Goal: Task Accomplishment & Management: Complete application form

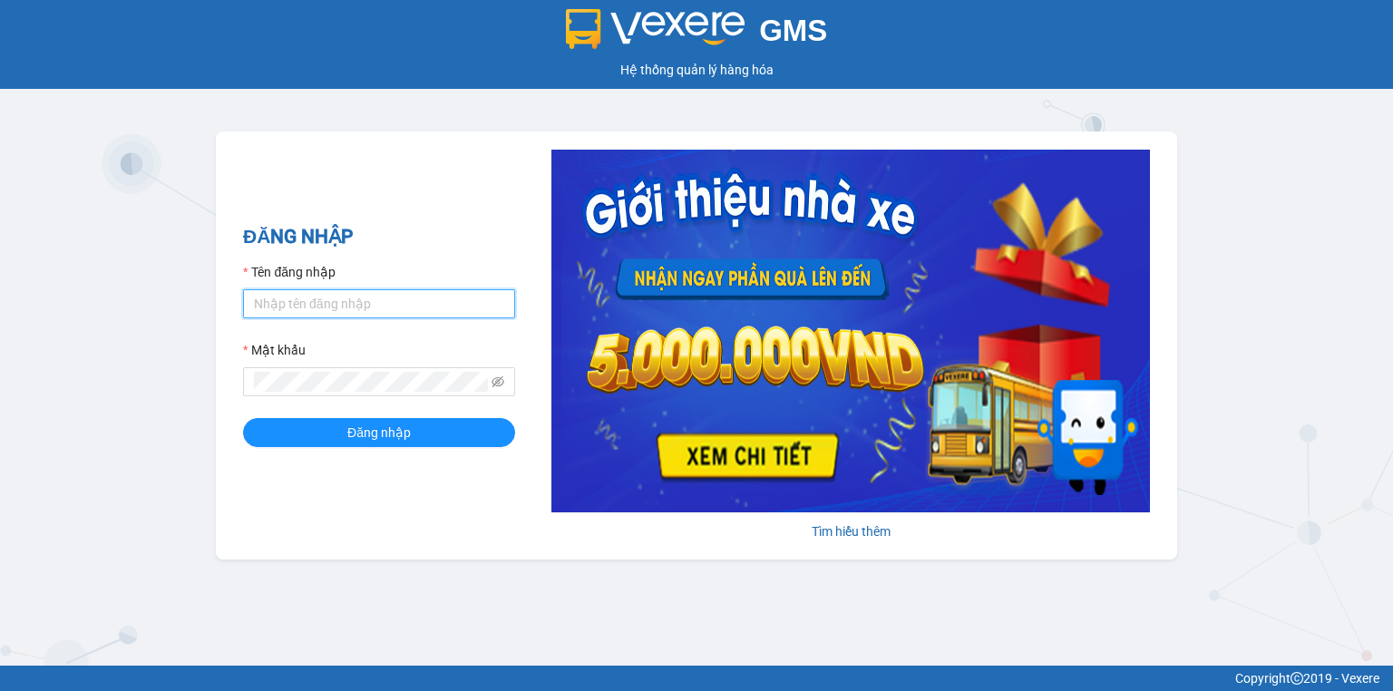
click at [349, 298] on input "Tên đăng nhập" at bounding box center [379, 303] width 272 height 29
type input "hang.nhuquynh"
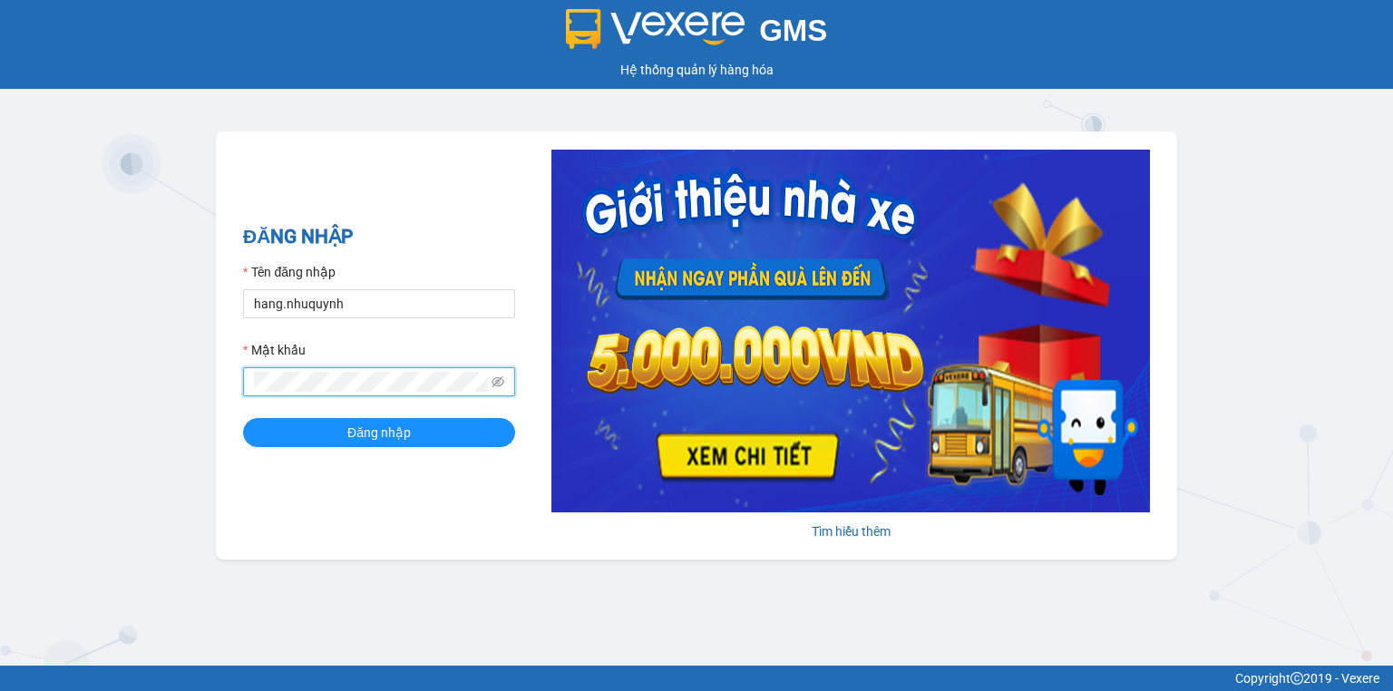
click at [243, 418] on button "Đăng nhập" at bounding box center [379, 432] width 272 height 29
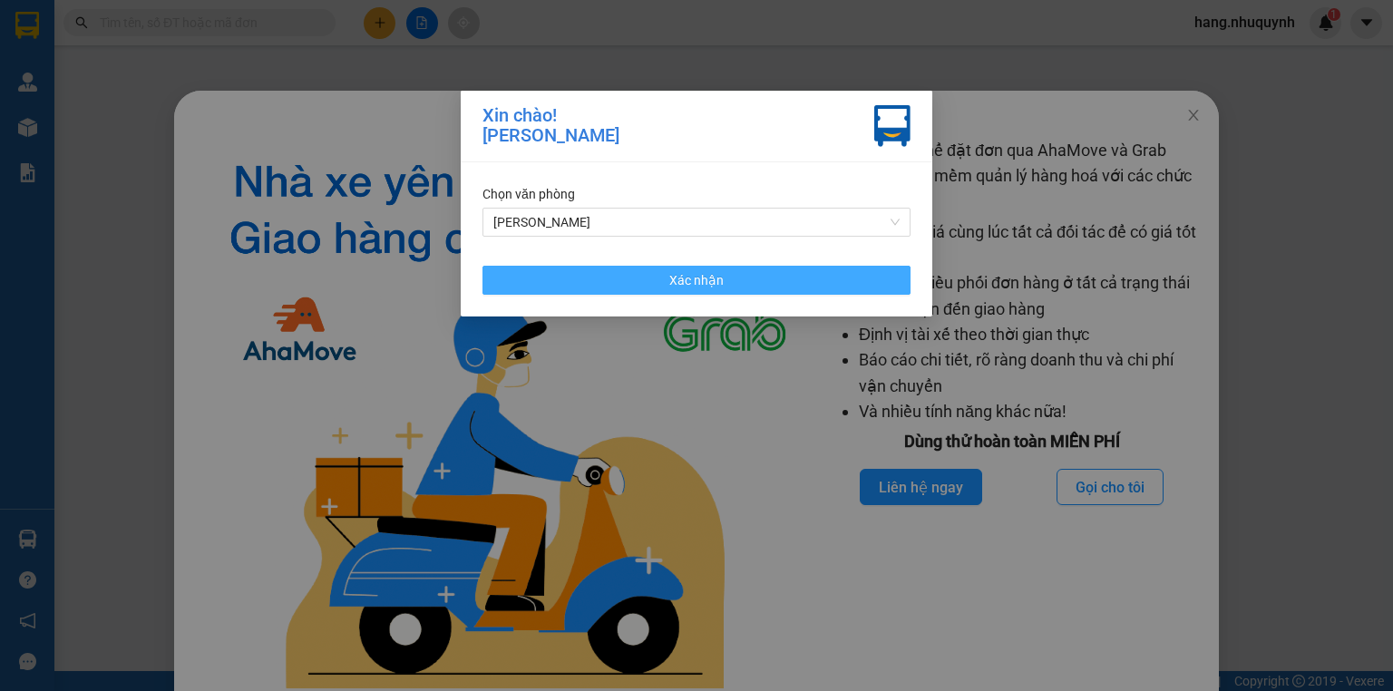
click at [671, 270] on span "Xác nhận" at bounding box center [696, 280] width 54 height 20
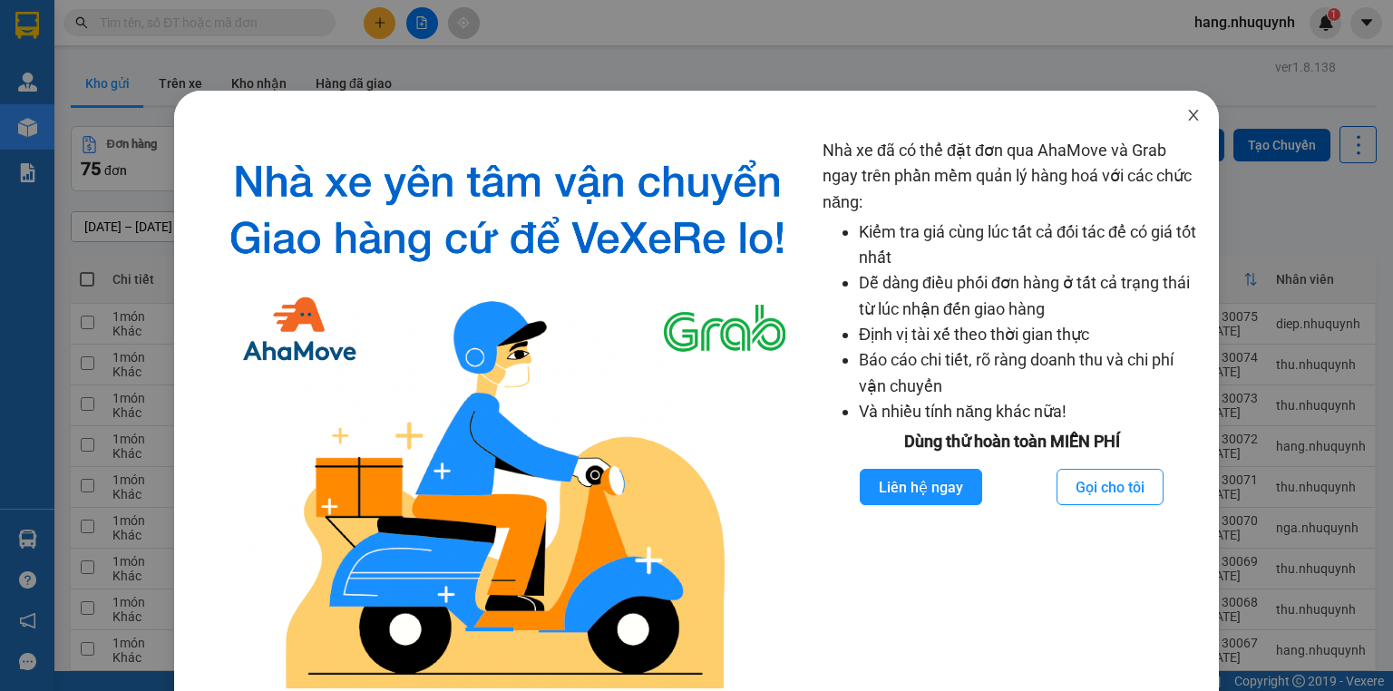
click at [1188, 118] on icon "close" at bounding box center [1193, 115] width 10 height 11
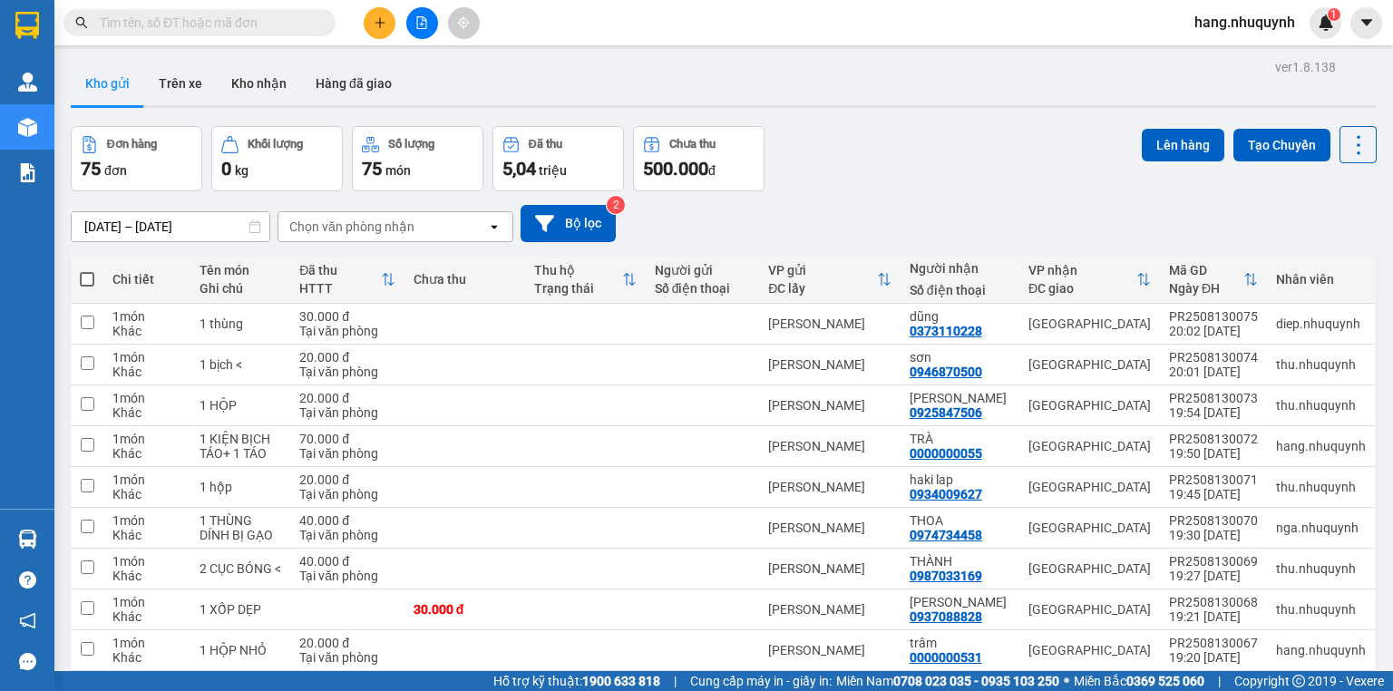
click at [374, 25] on icon "plus" at bounding box center [380, 22] width 13 height 13
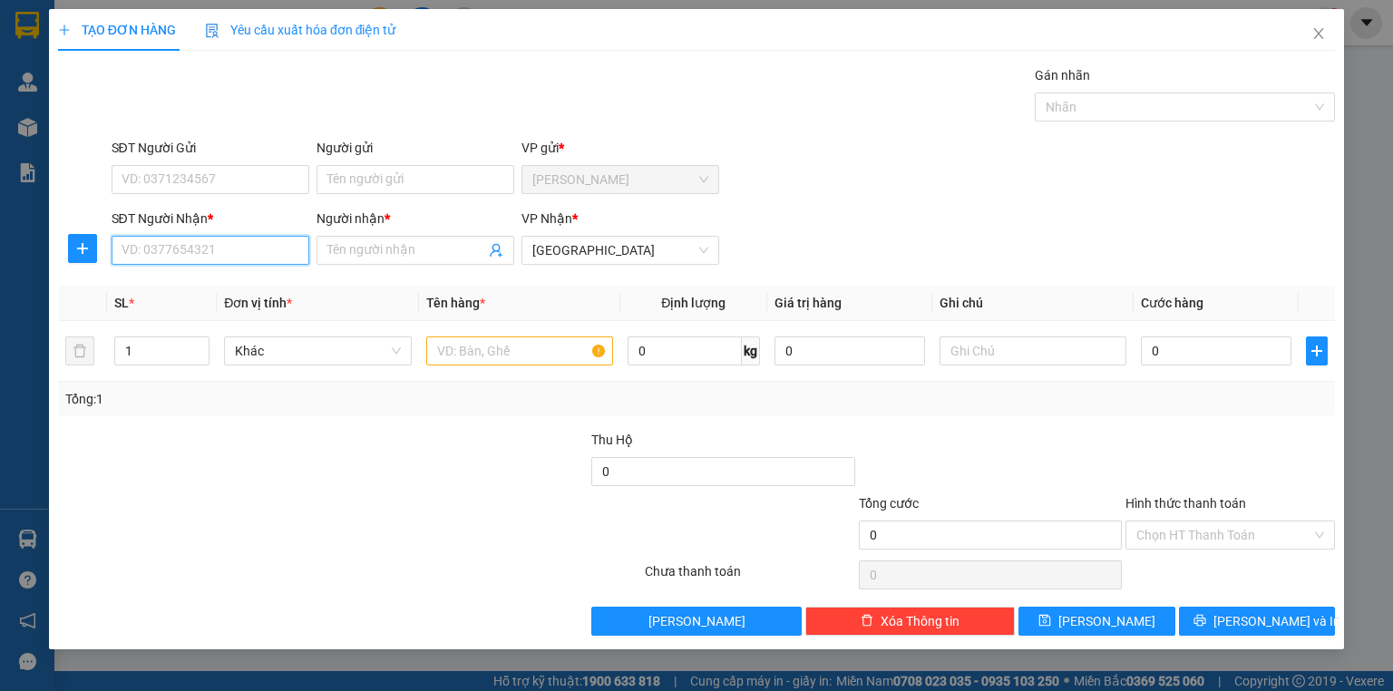
click at [206, 247] on input "SĐT Người Nhận *" at bounding box center [211, 250] width 198 height 29
type input "0000000000"
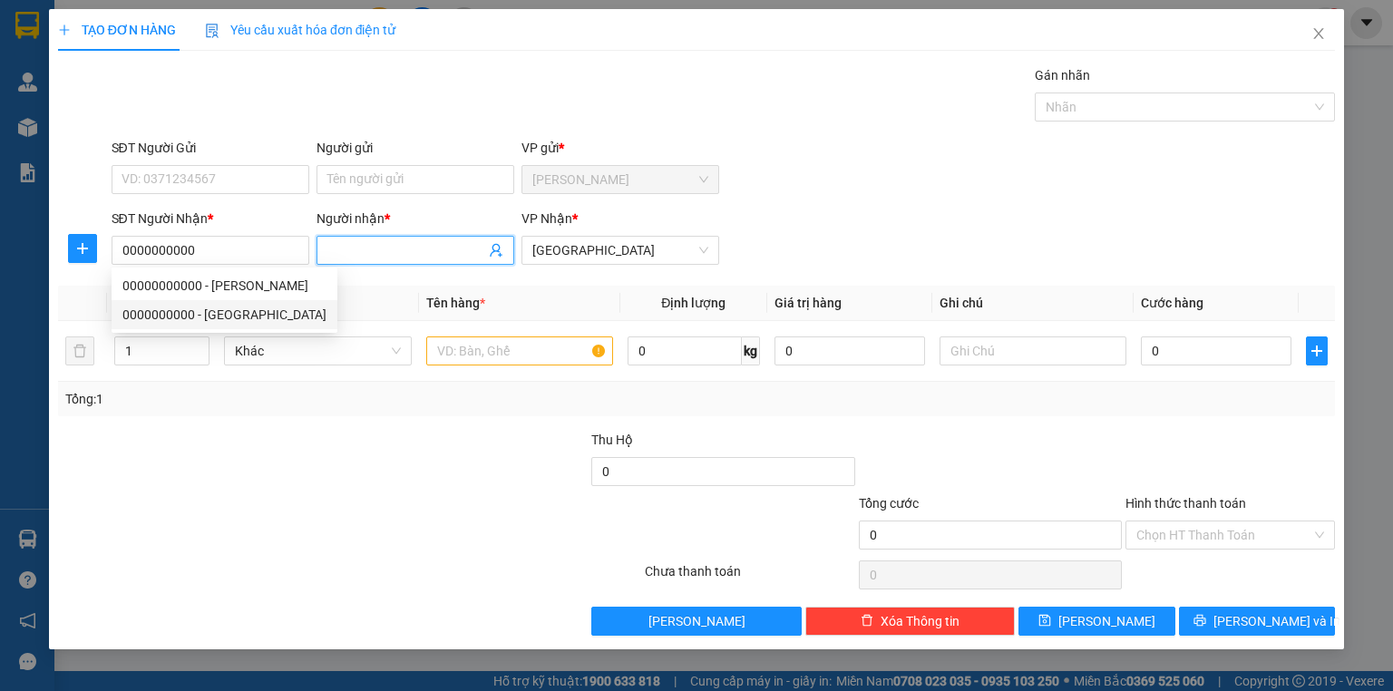
click at [371, 257] on input "Người nhận *" at bounding box center [406, 250] width 158 height 20
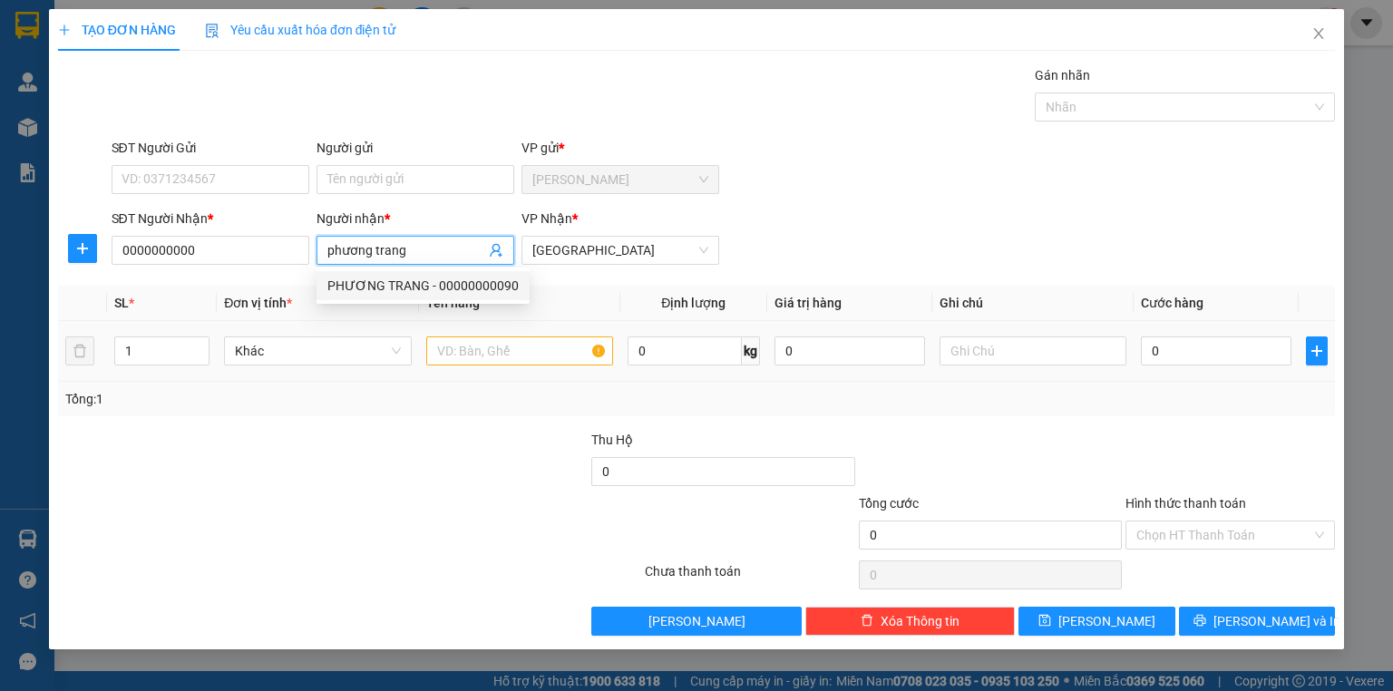
type input "phương trang"
click at [514, 355] on input "text" at bounding box center [519, 350] width 187 height 29
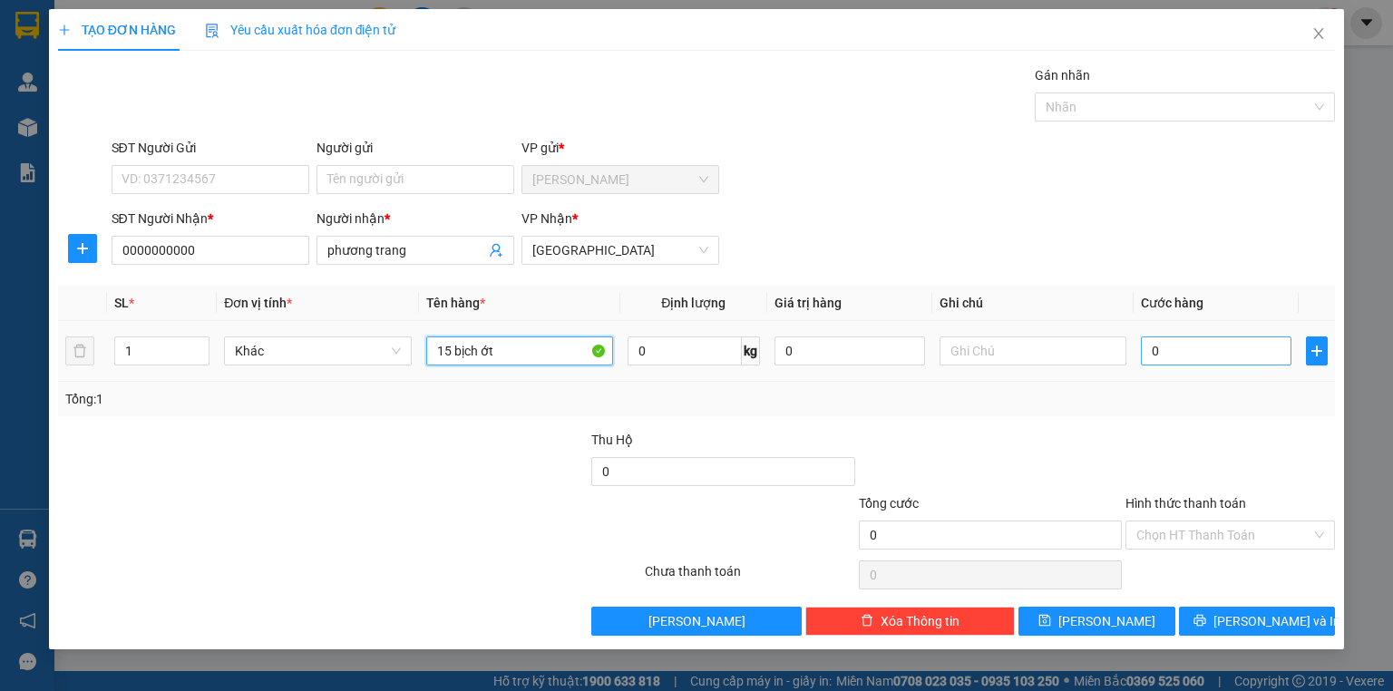
type input "15 bịch ớt"
click at [1202, 353] on input "0" at bounding box center [1216, 350] width 151 height 29
type input "1"
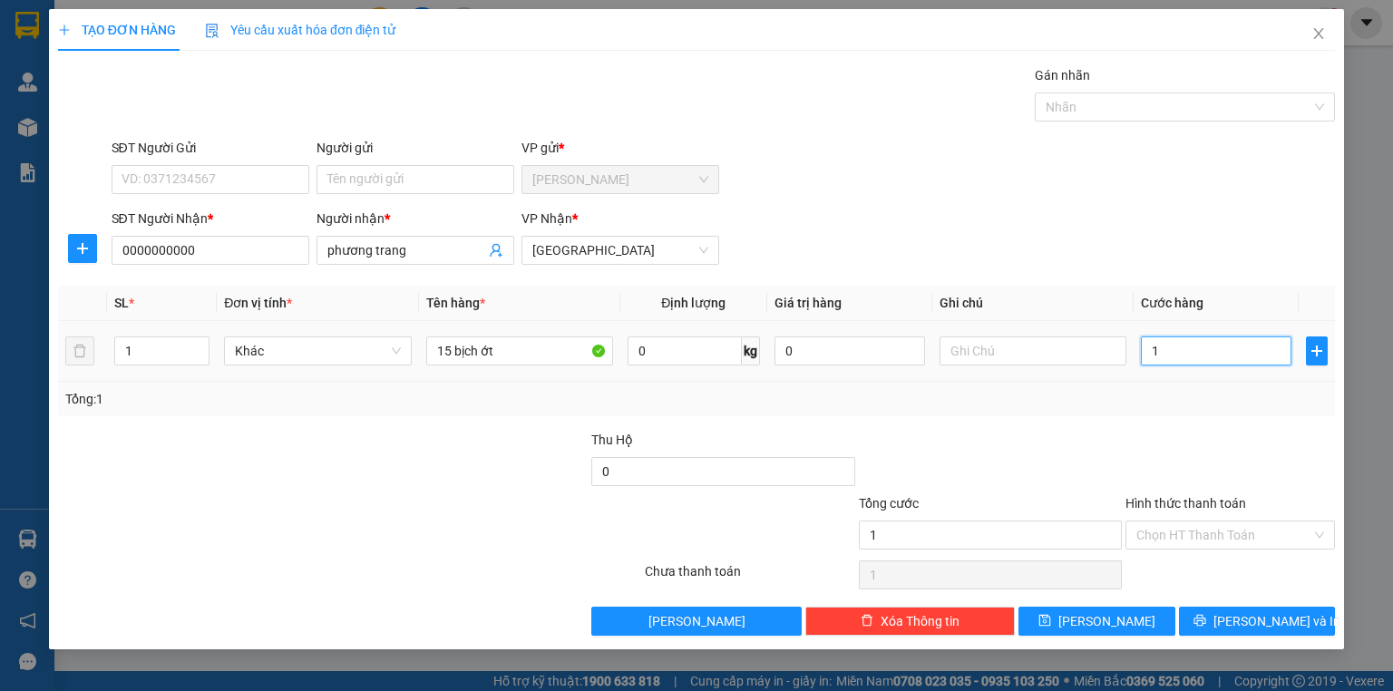
type input "15"
type input "150"
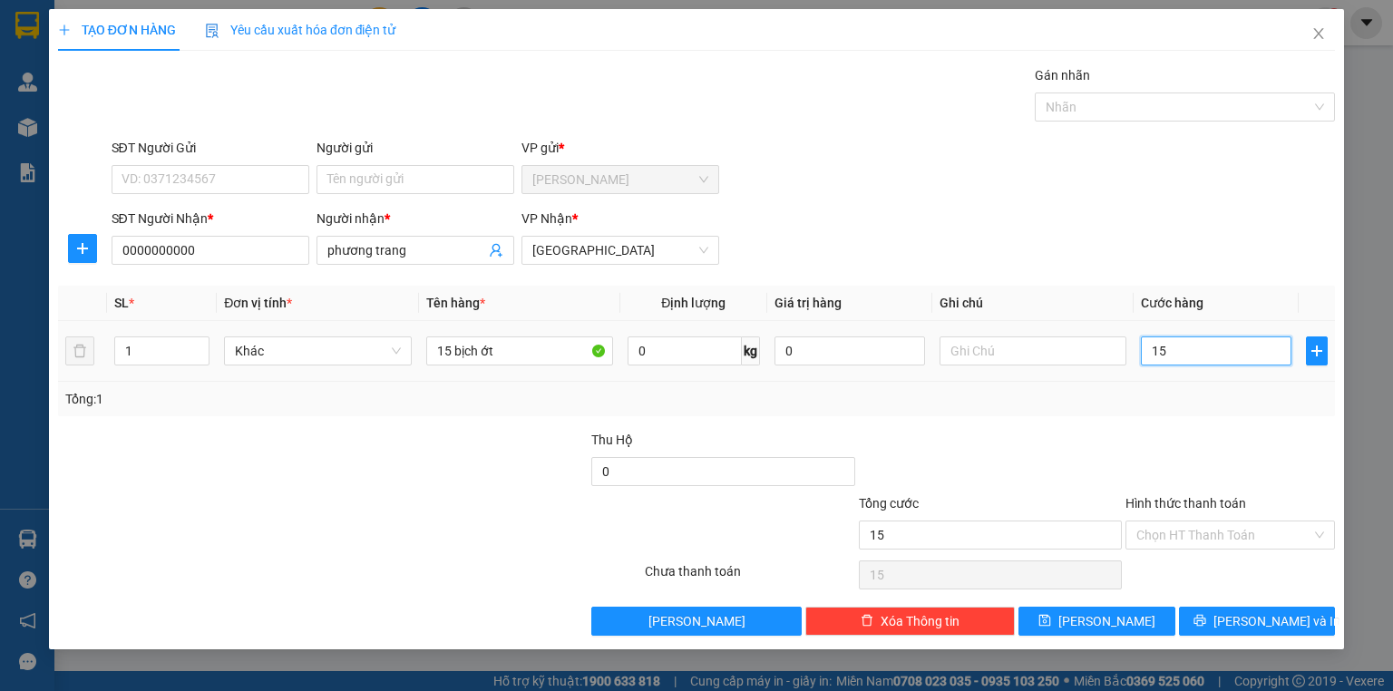
type input "150"
type input "1.500"
type input "15.000"
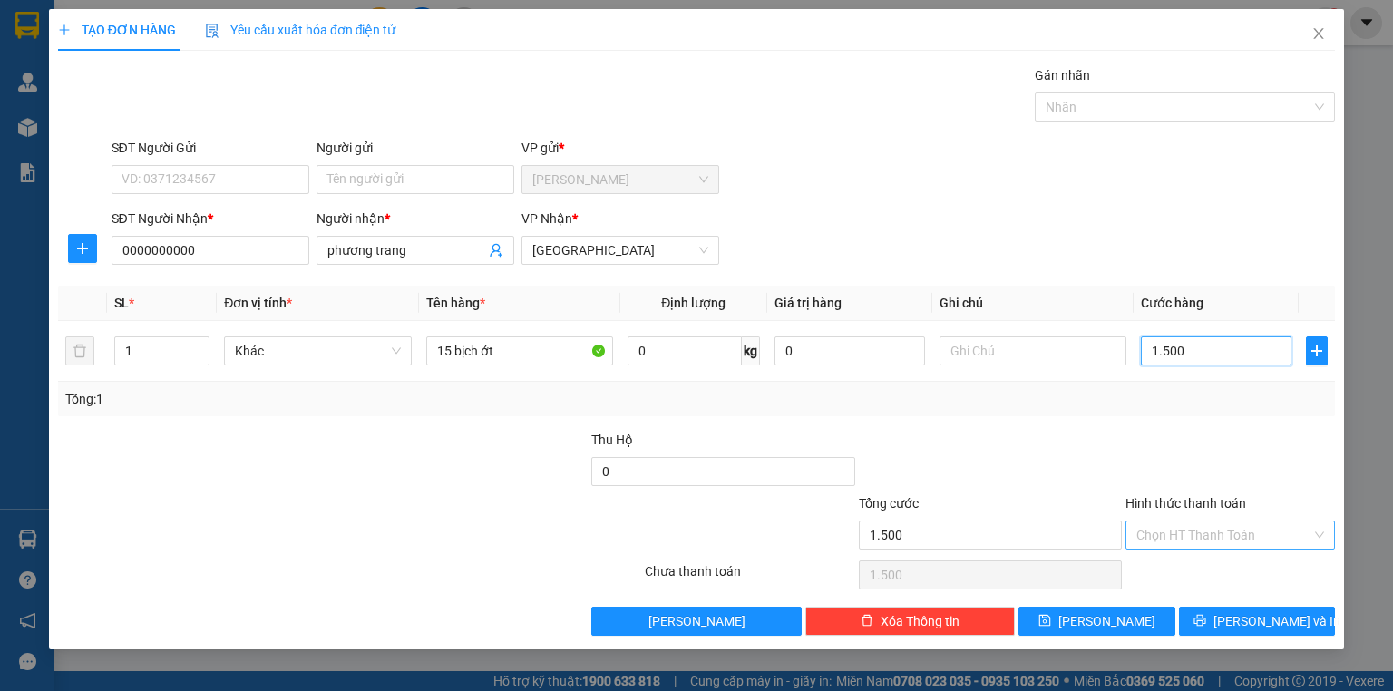
type input "15.000"
type input "150.000"
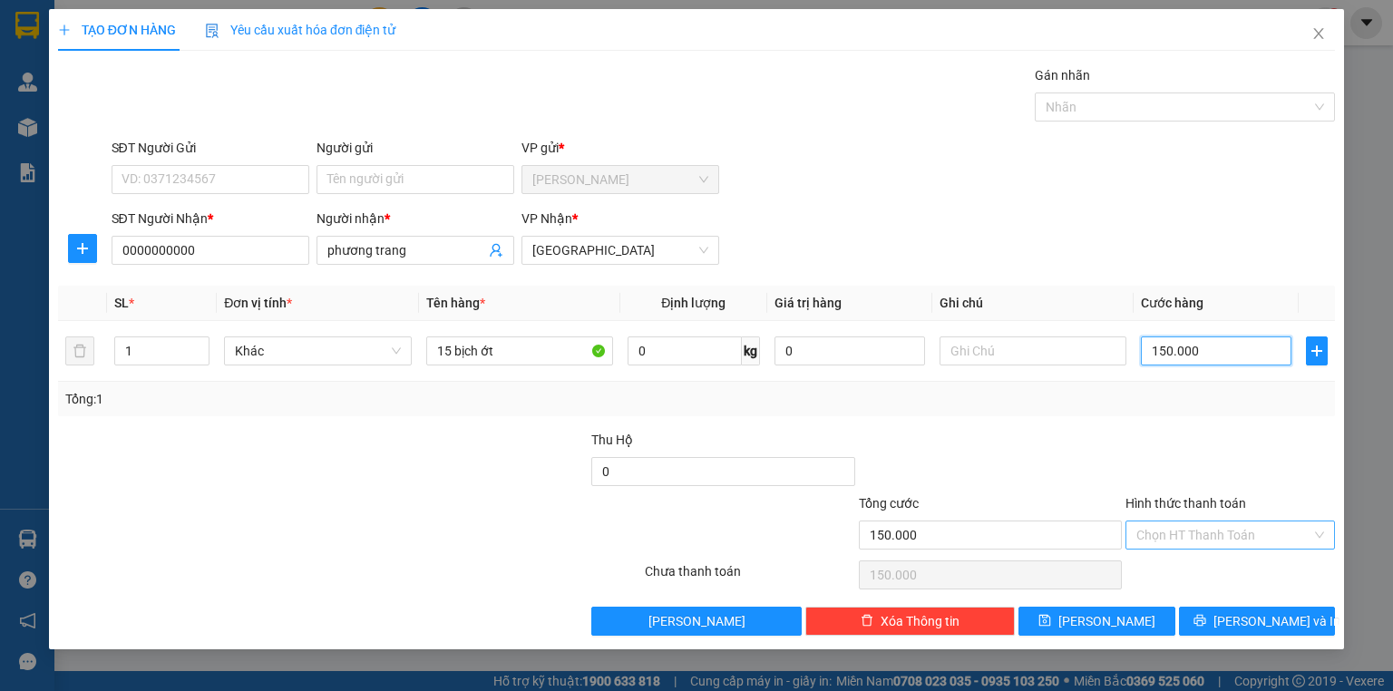
type input "150.000"
click at [1210, 537] on input "Hình thức thanh toán" at bounding box center [1223, 534] width 175 height 27
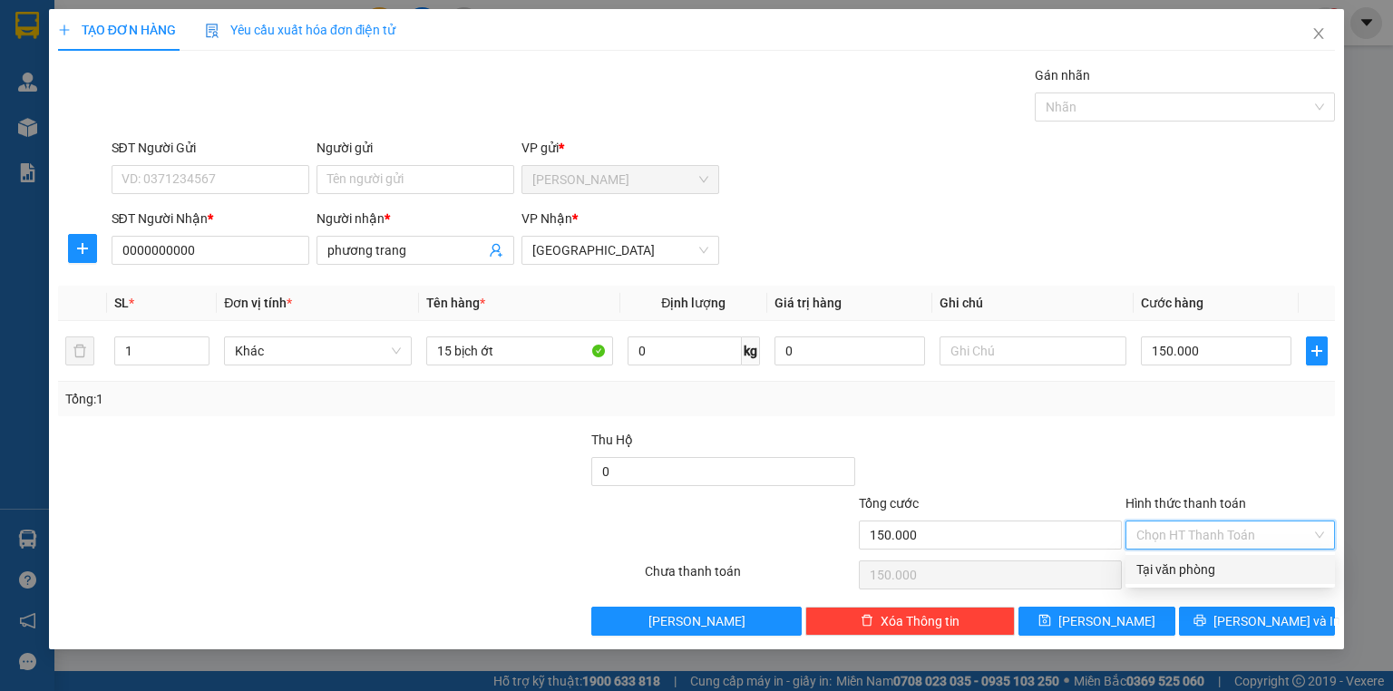
click at [1194, 577] on div "Tại văn phòng" at bounding box center [1230, 569] width 188 height 20
type input "0"
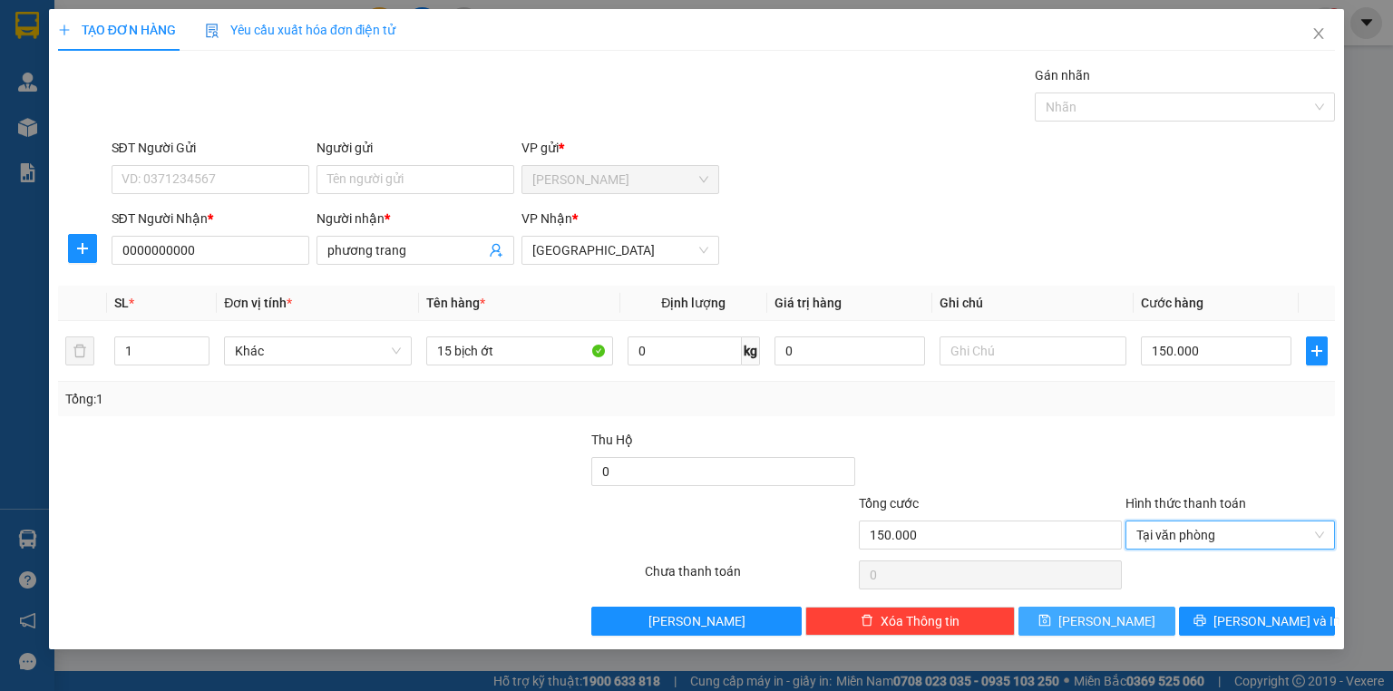
click at [1124, 614] on button "Lưu" at bounding box center [1096, 621] width 157 height 29
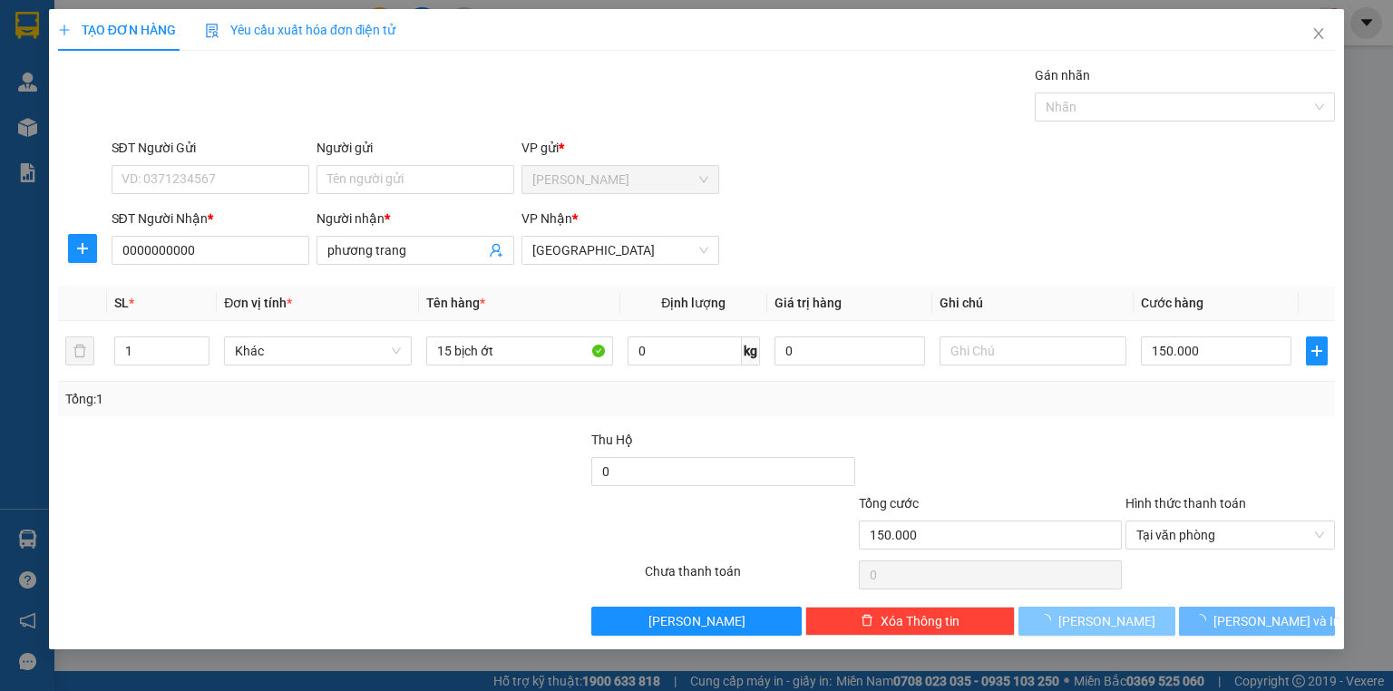
type input "0"
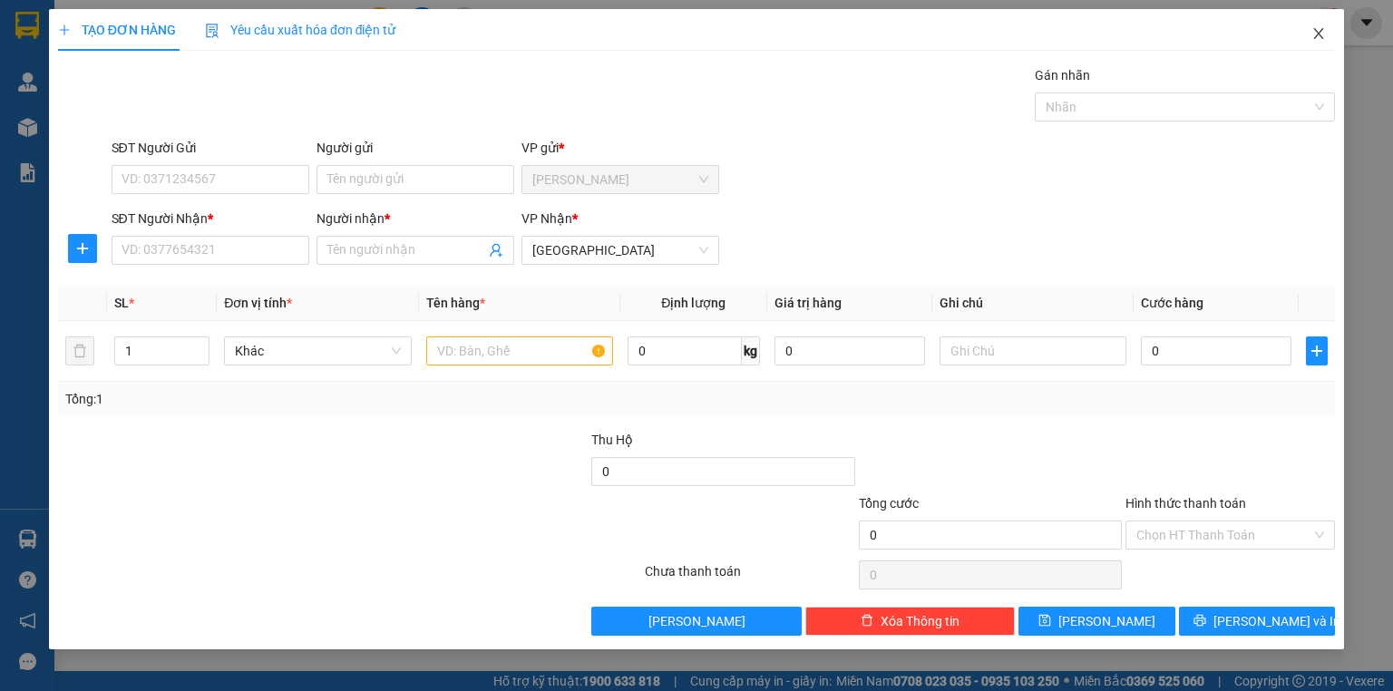
click at [1320, 38] on icon "close" at bounding box center [1319, 33] width 10 height 11
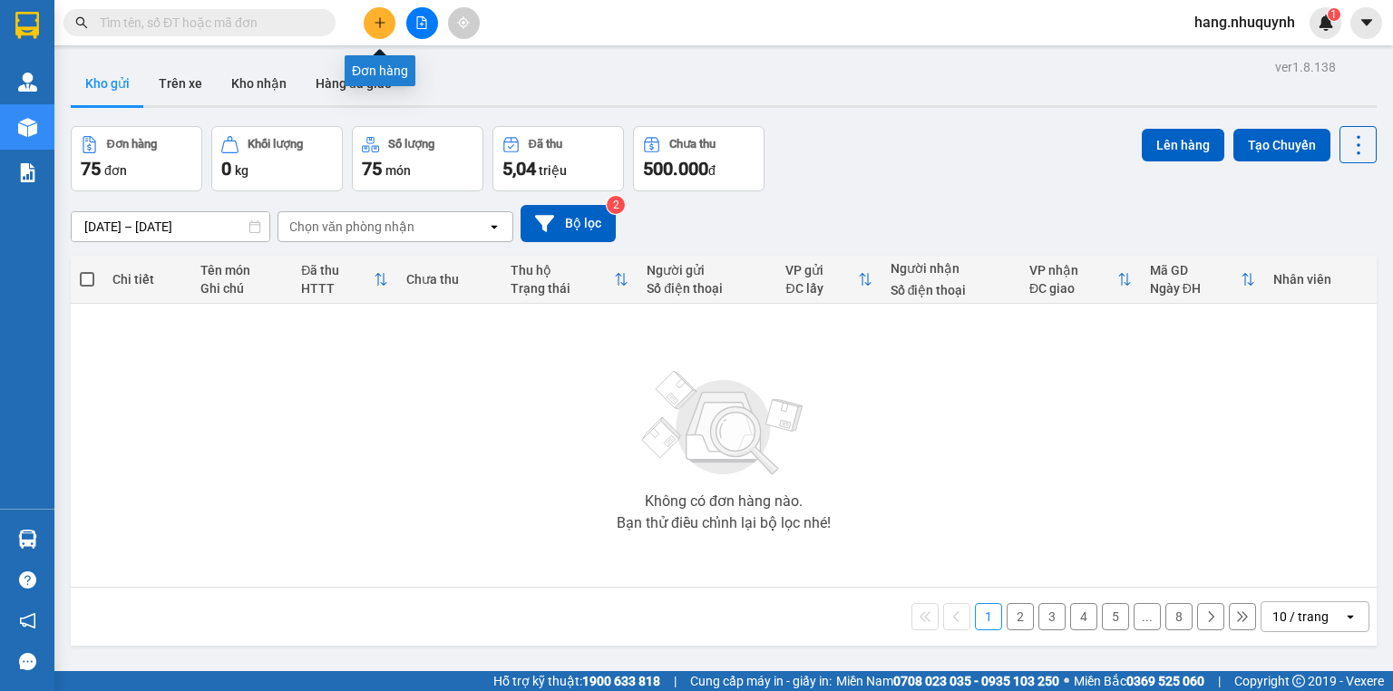
click at [374, 25] on icon "plus" at bounding box center [380, 22] width 13 height 13
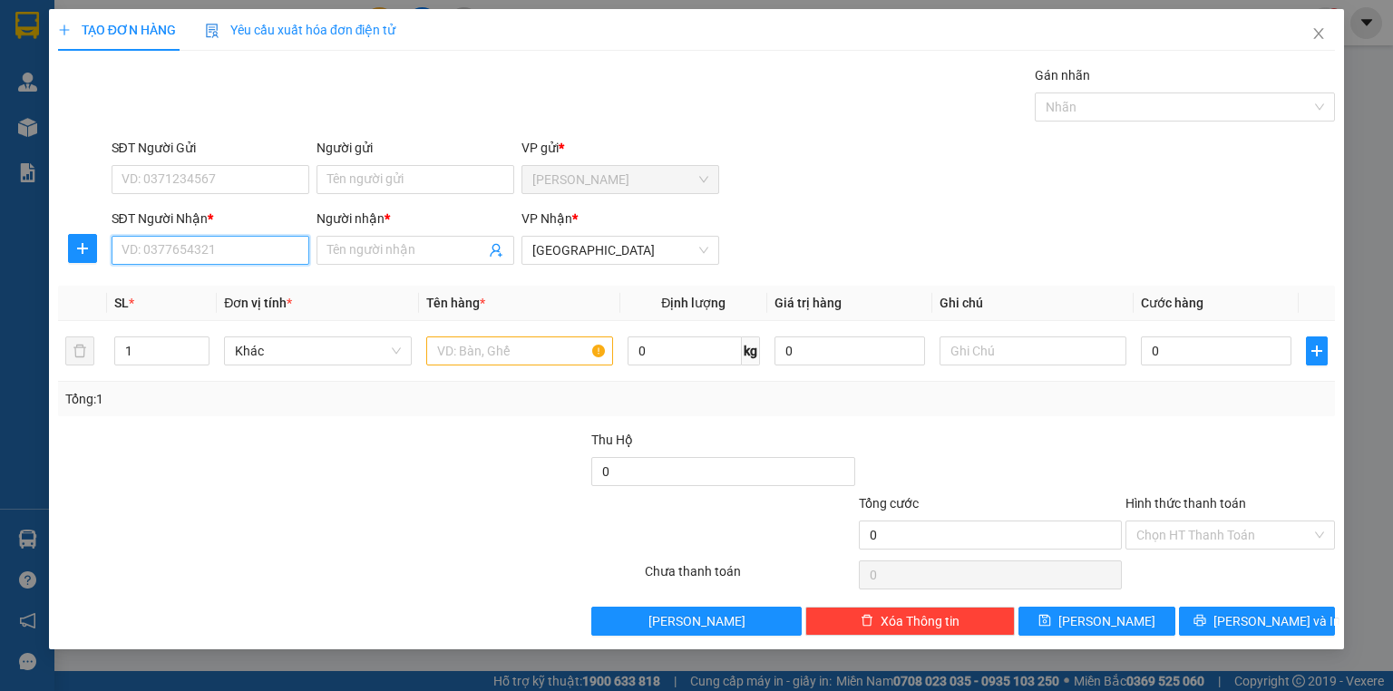
click at [182, 247] on input "SĐT Người Nhận *" at bounding box center [211, 250] width 198 height 29
type input "00000000000"
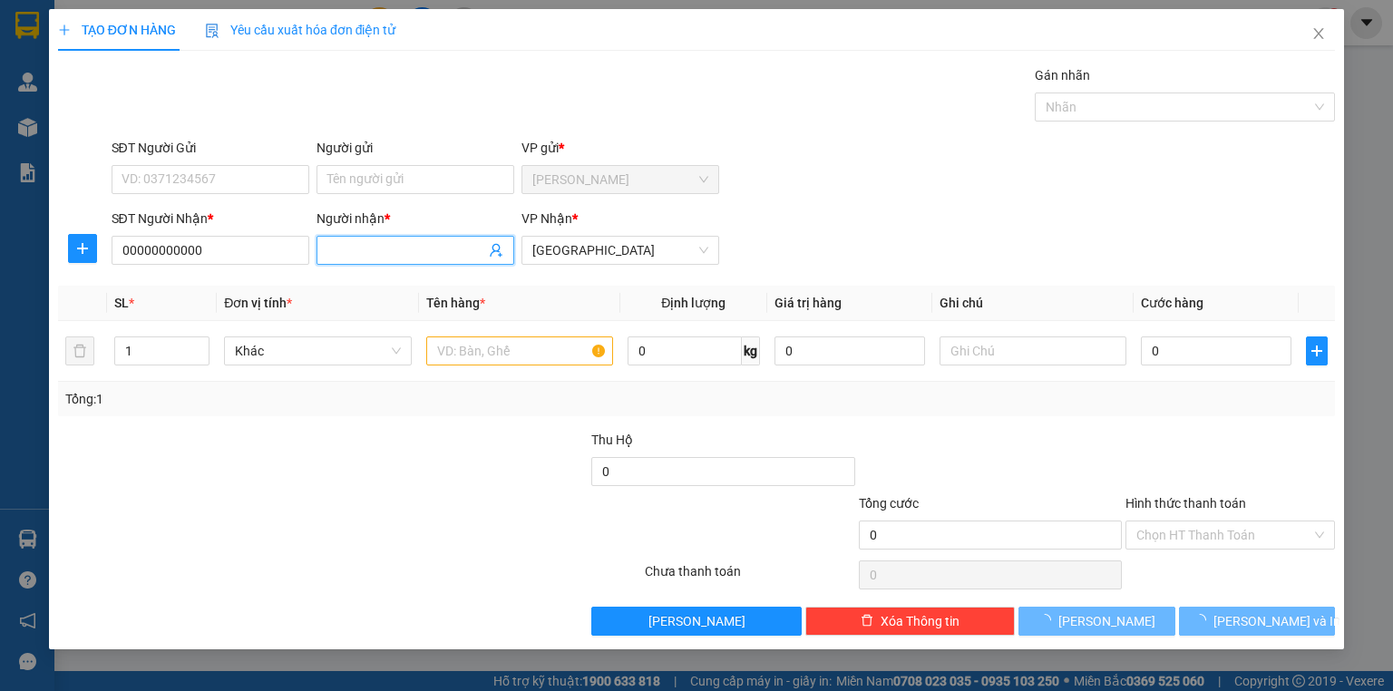
click at [375, 250] on input "Người nhận *" at bounding box center [406, 250] width 158 height 20
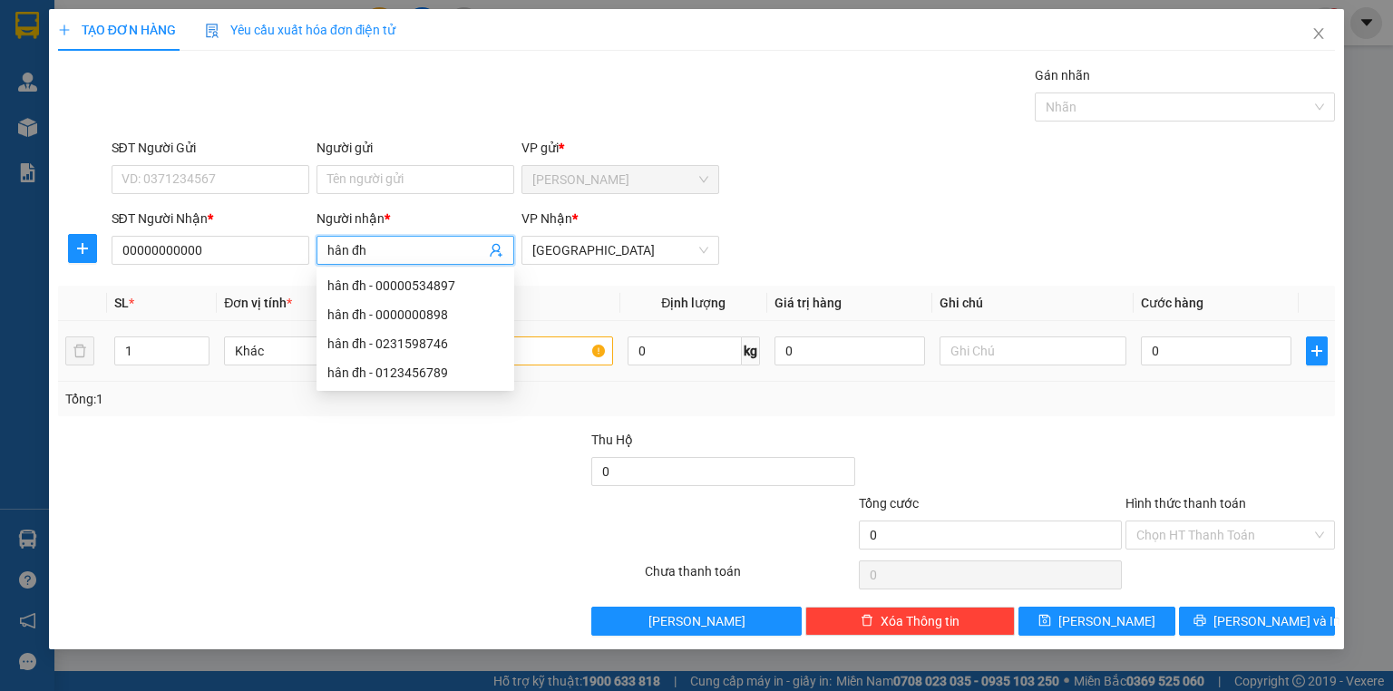
type input "hân đh"
click at [557, 358] on input "text" at bounding box center [519, 350] width 187 height 29
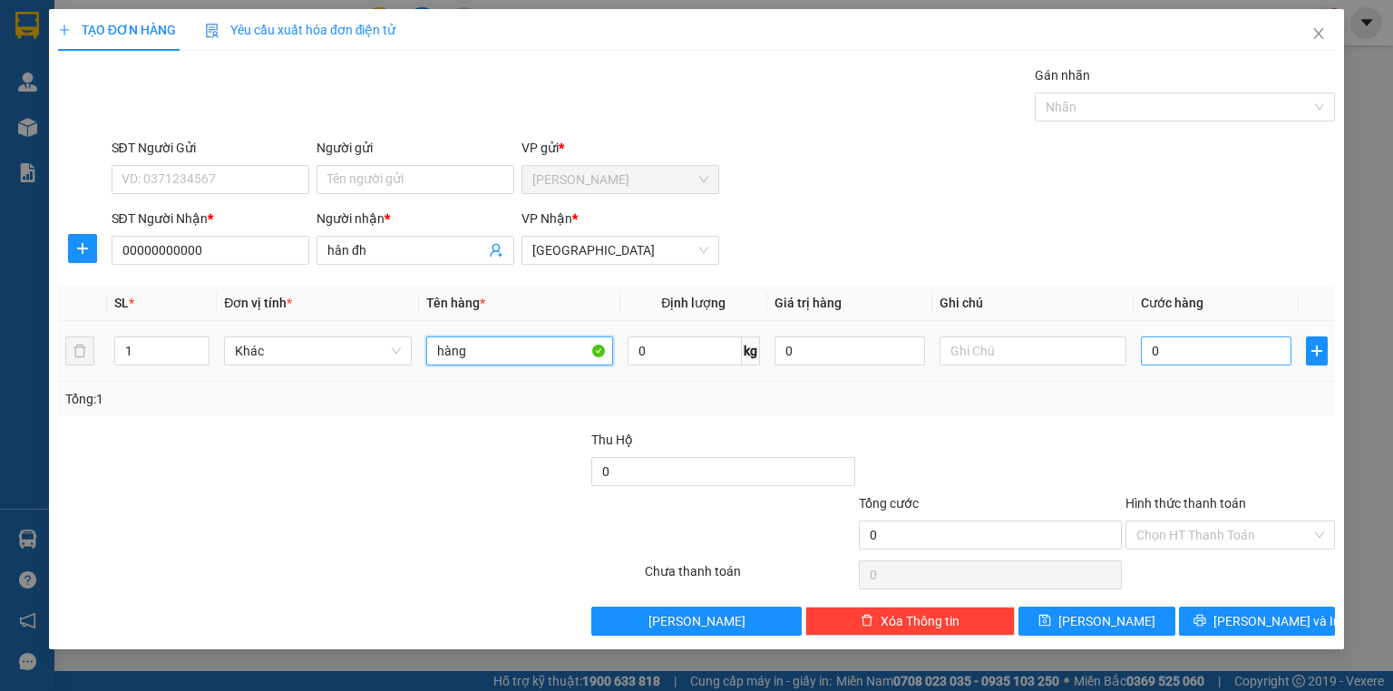
type input "hàng"
click at [1175, 355] on input "0" at bounding box center [1216, 350] width 151 height 29
type input "1"
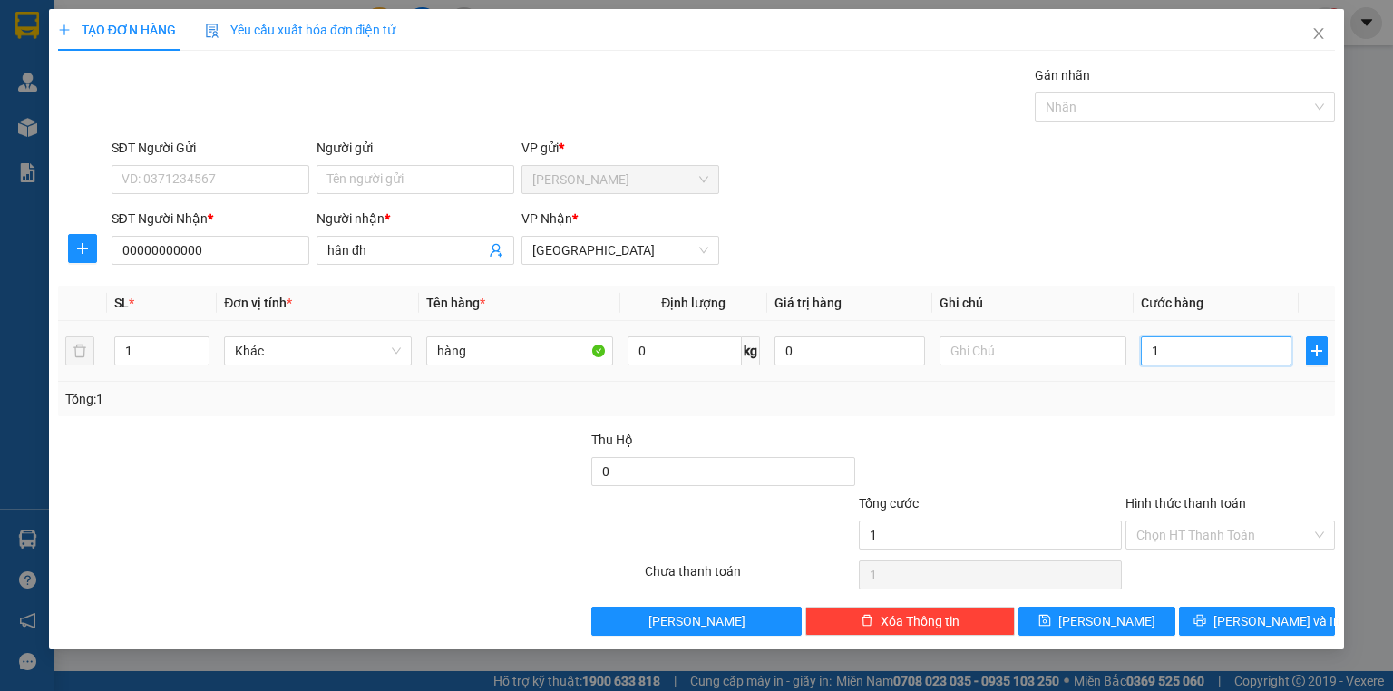
type input "17"
type input "170"
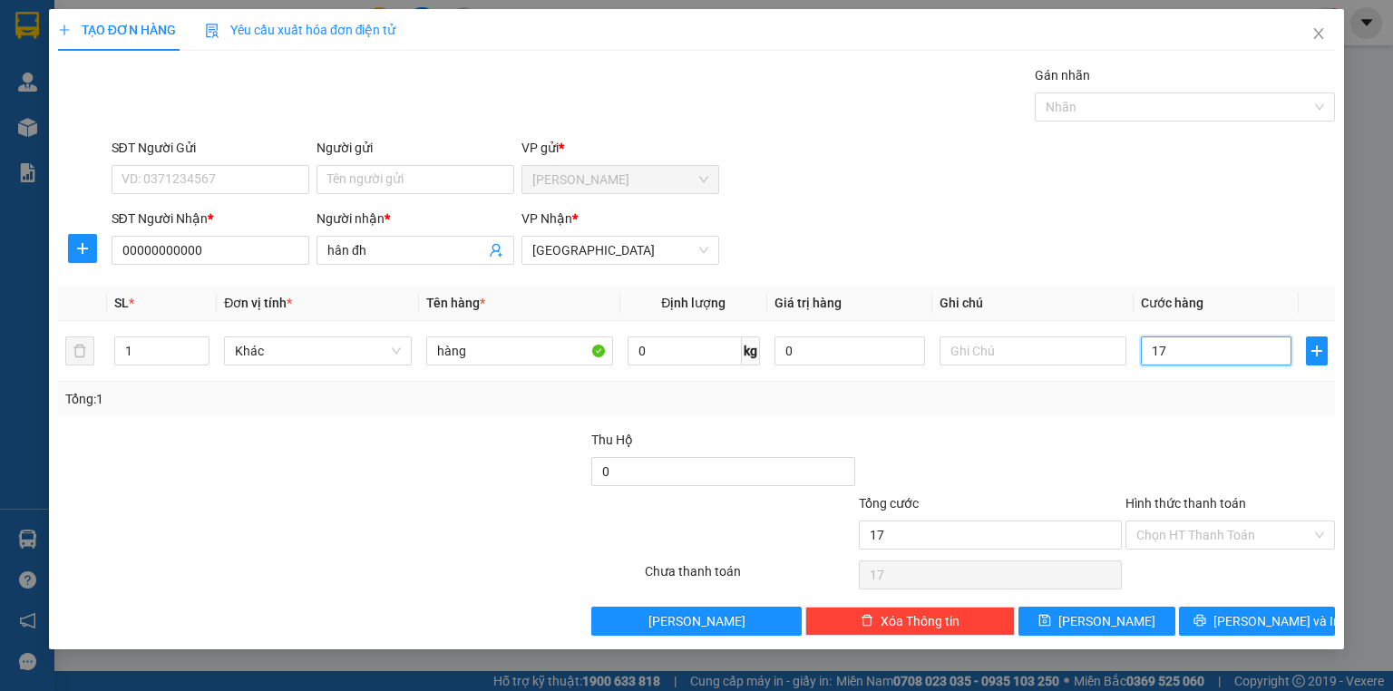
type input "170"
type input "1.700"
type input "17.000"
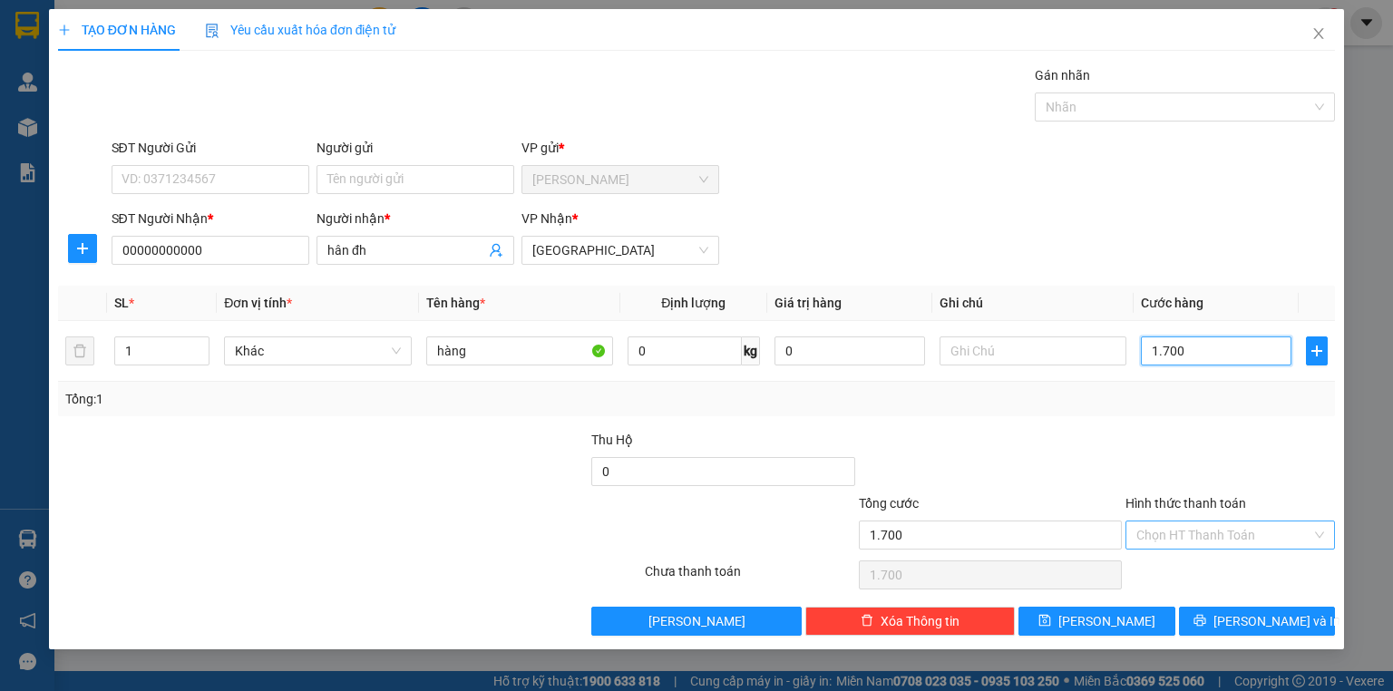
type input "17.000"
type input "170.000"
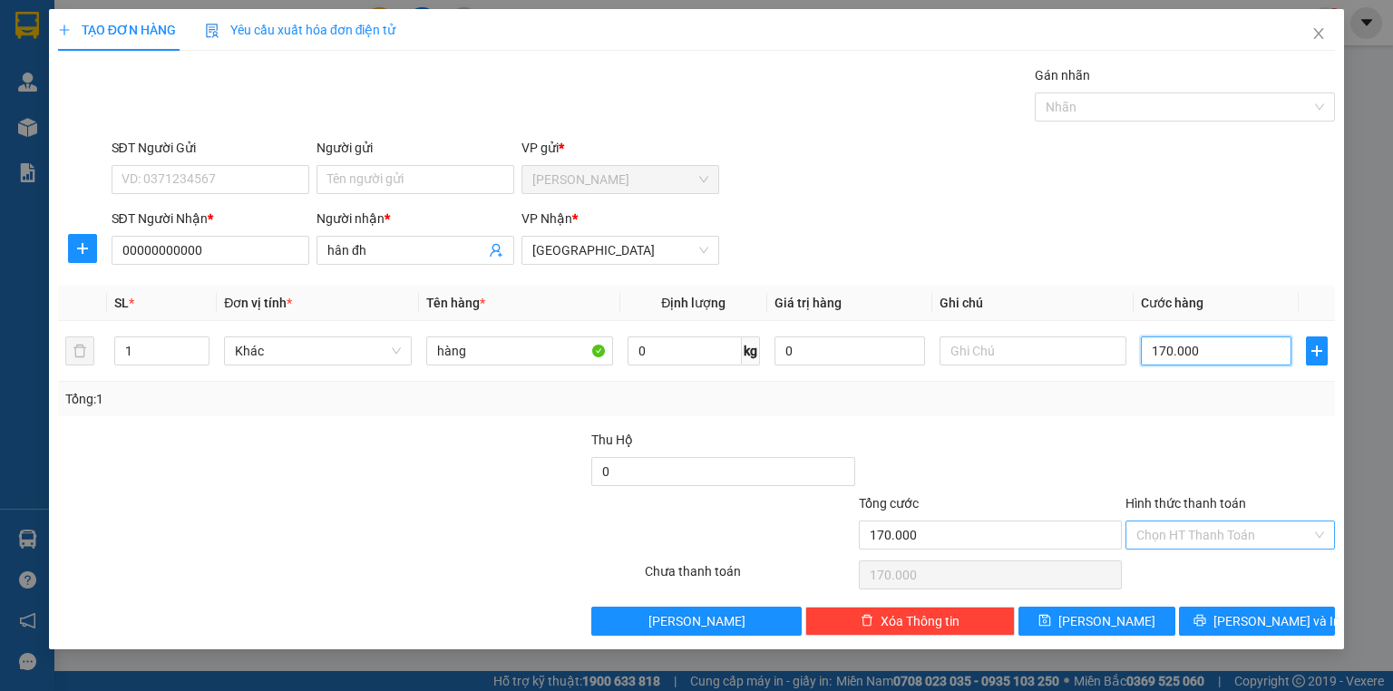
type input "170.000"
drag, startPoint x: 1195, startPoint y: 537, endPoint x: 1189, endPoint y: 570, distance: 34.1
click at [1195, 540] on input "Hình thức thanh toán" at bounding box center [1223, 534] width 175 height 27
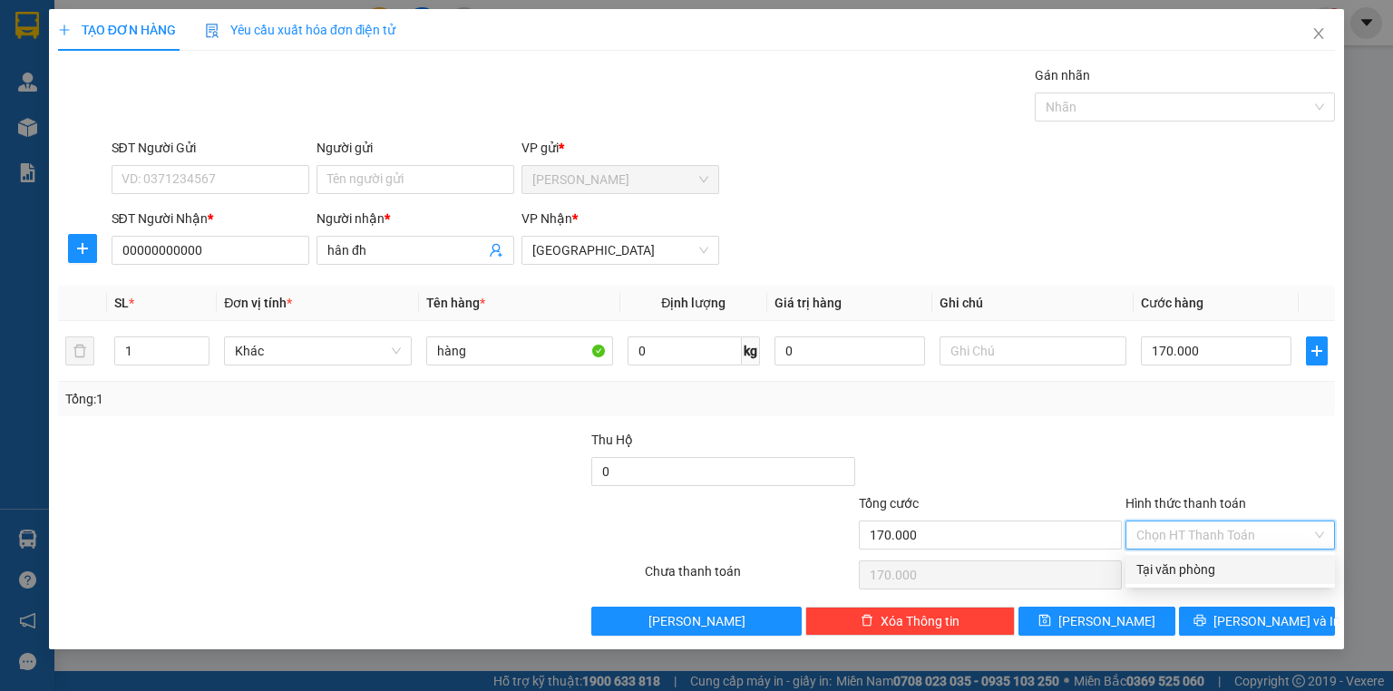
click at [1186, 576] on div "Tại văn phòng" at bounding box center [1230, 569] width 188 height 20
type input "0"
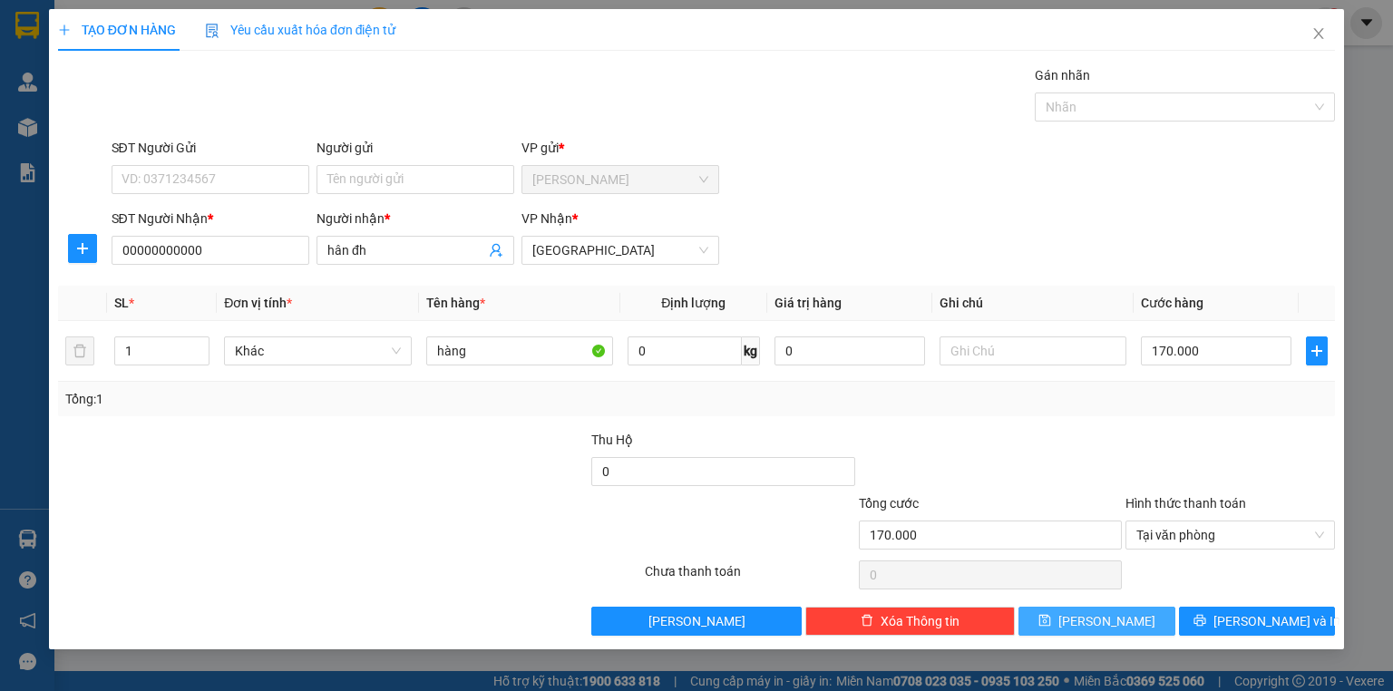
click at [1128, 623] on button "Lưu" at bounding box center [1096, 621] width 157 height 29
type input "0"
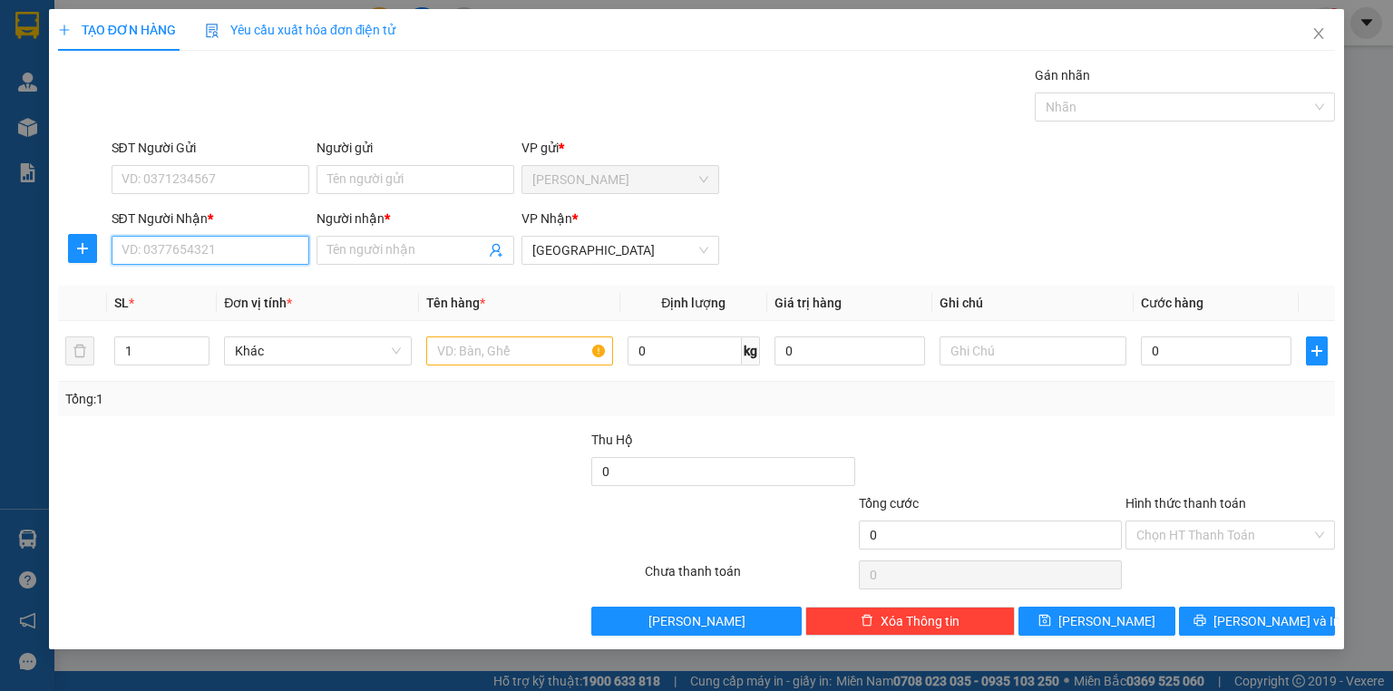
click at [225, 254] on input "SĐT Người Nhận *" at bounding box center [211, 250] width 198 height 29
type input "00000000000"
click at [383, 251] on input "Người nhận *" at bounding box center [406, 250] width 158 height 20
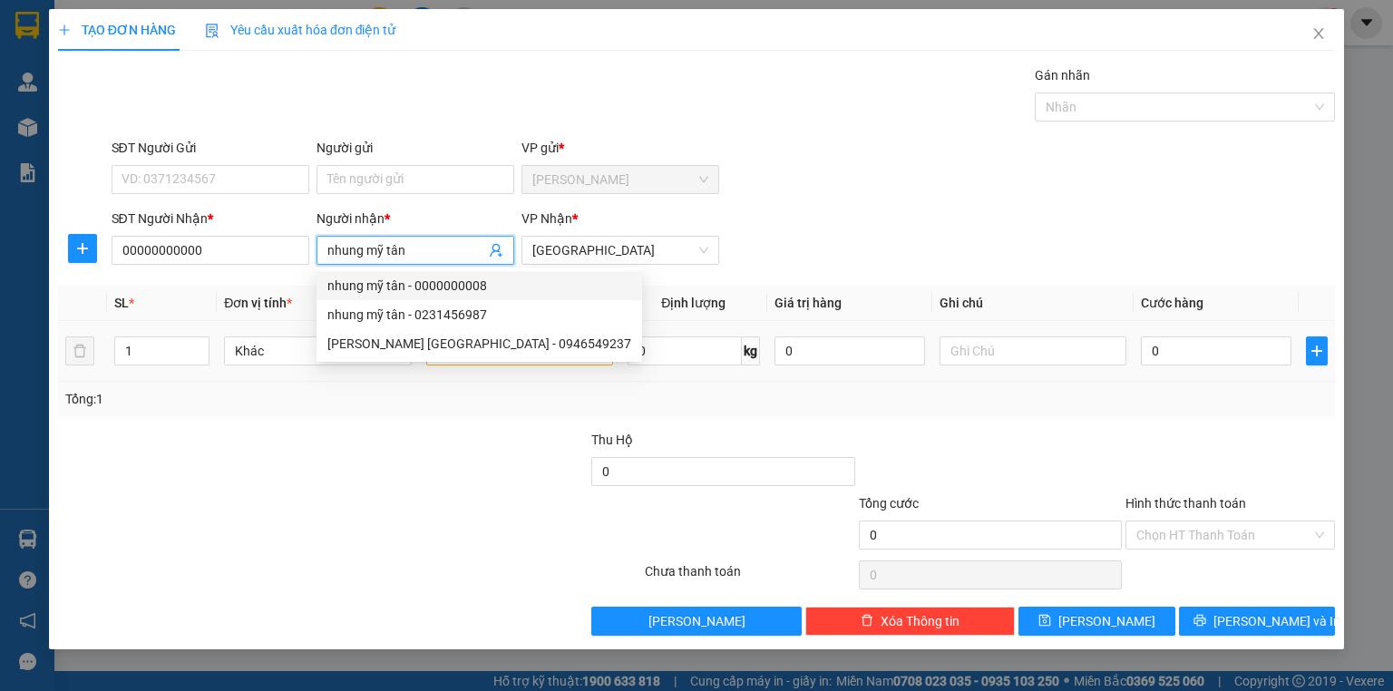
type input "nhung mỹ tân"
click at [570, 354] on input "text" at bounding box center [519, 350] width 187 height 29
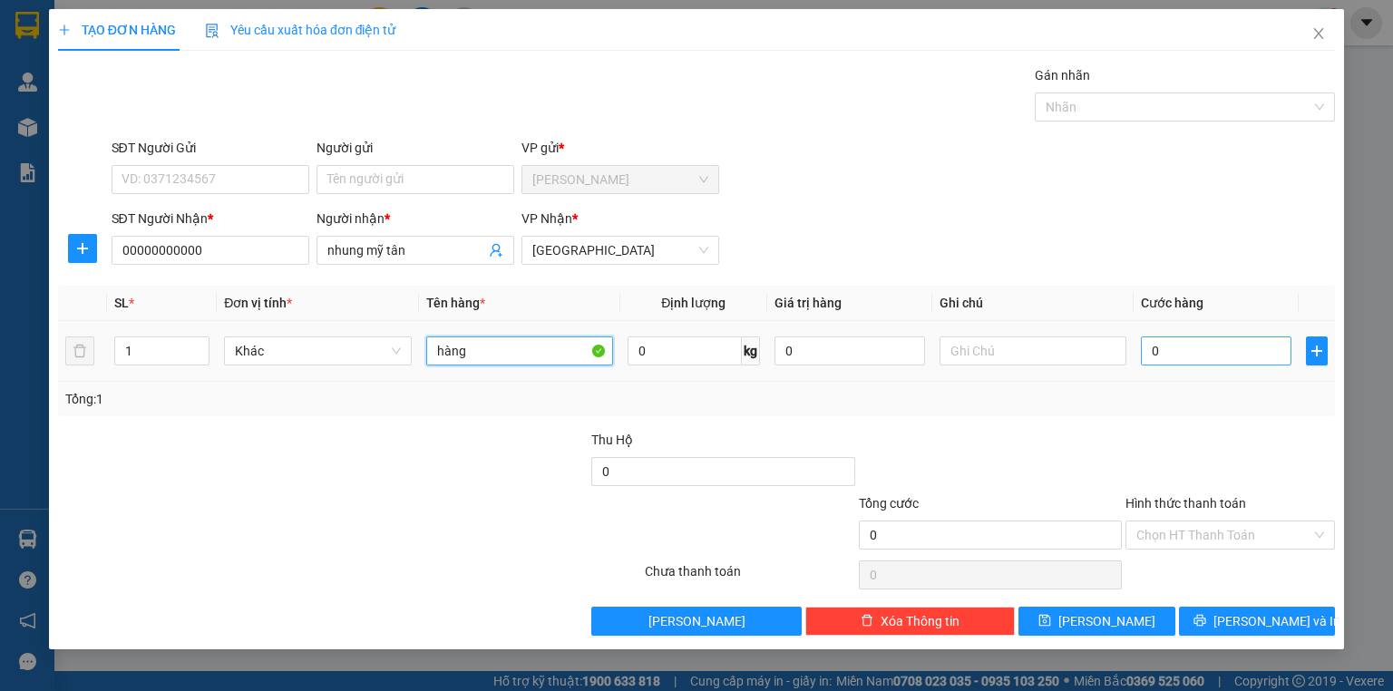
type input "hàng"
click at [1240, 351] on input "0" at bounding box center [1216, 350] width 151 height 29
type input "8"
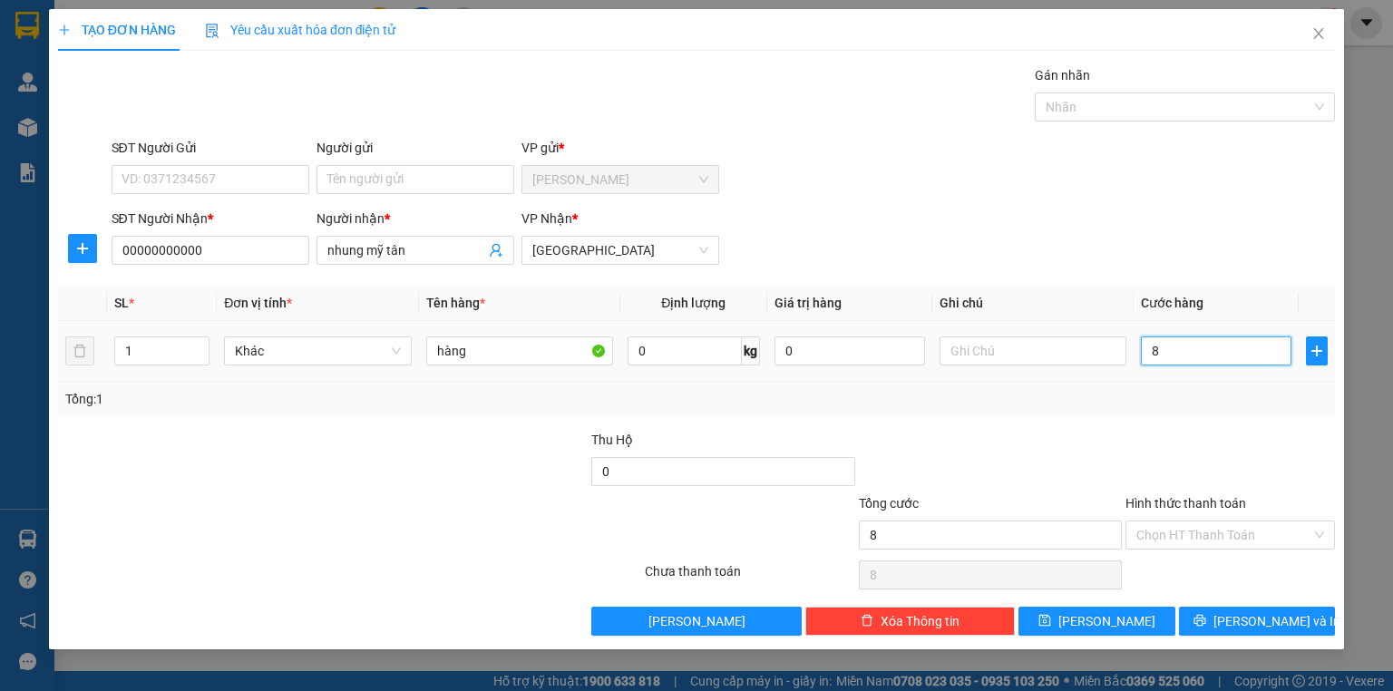
type input "80"
type input "800"
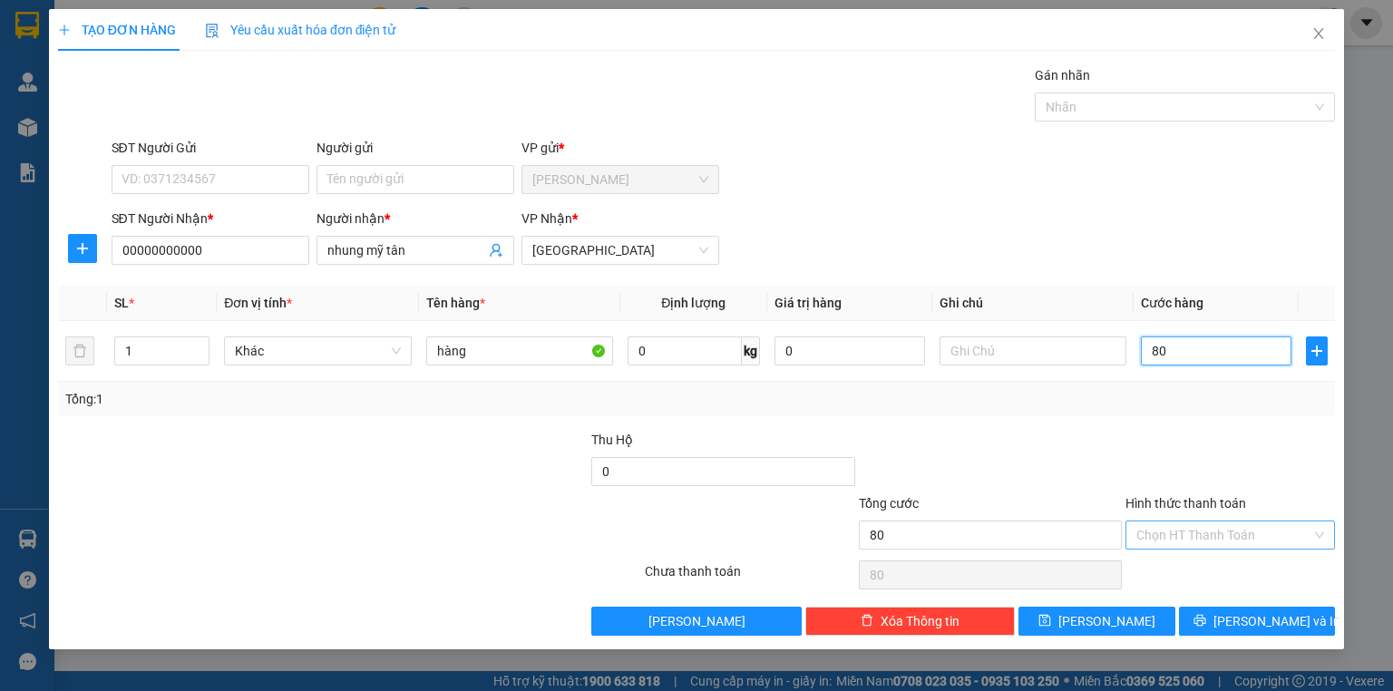
type input "800"
type input "8.000"
type input "80.000"
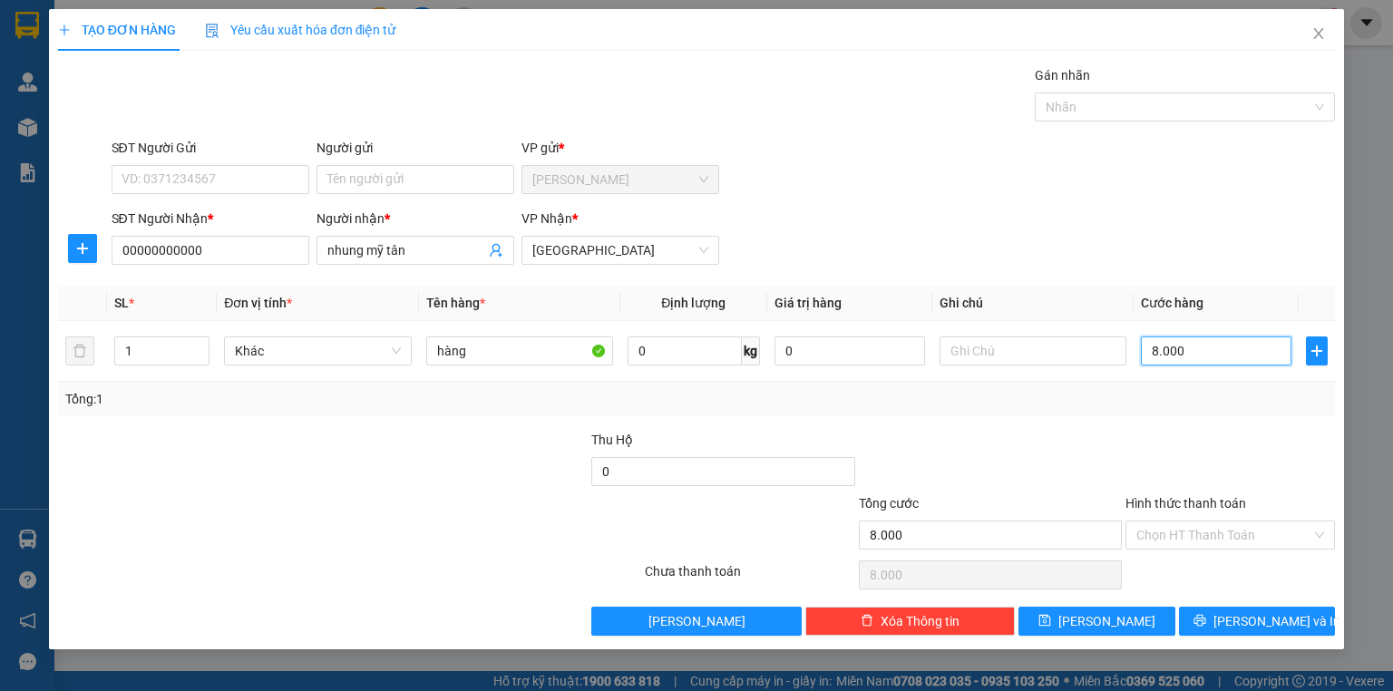
type input "80.000"
click at [1205, 548] on div "Chọn HT Thanh Toán" at bounding box center [1229, 534] width 209 height 29
type input "80.000"
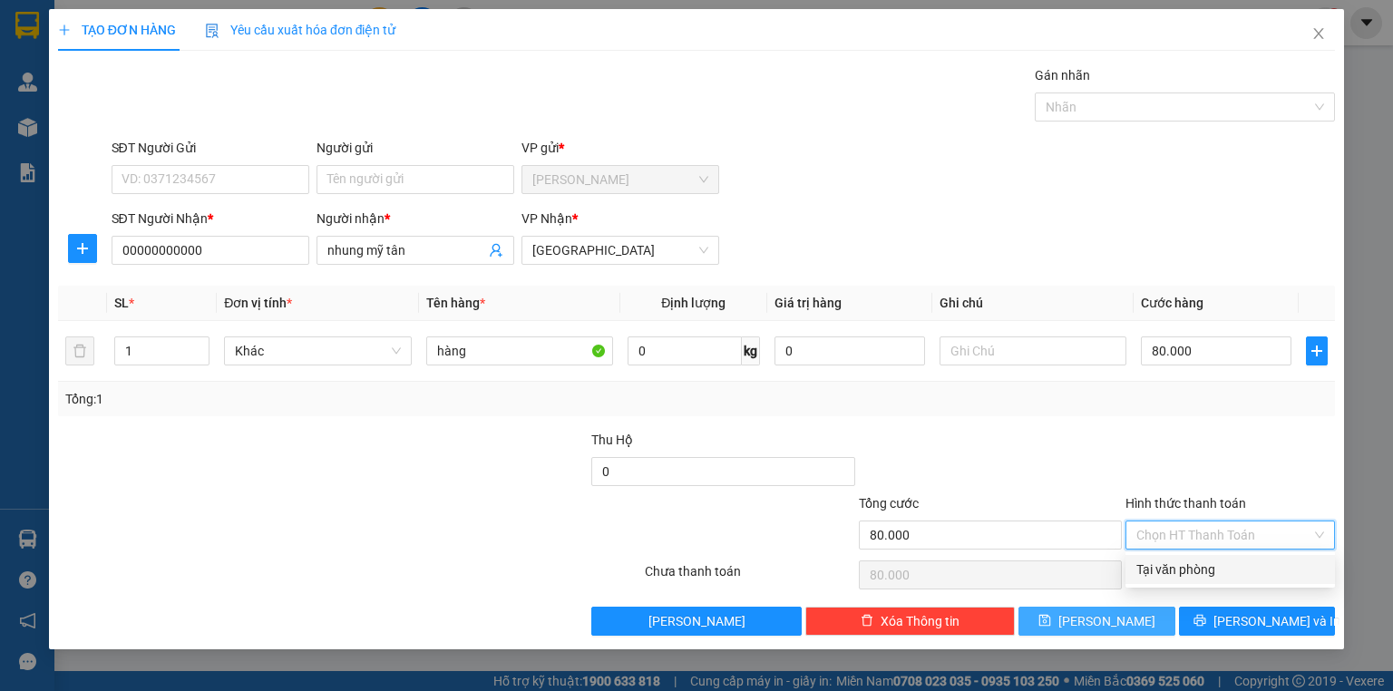
drag, startPoint x: 1190, startPoint y: 569, endPoint x: 1122, endPoint y: 613, distance: 80.7
click at [1190, 571] on div "Tại văn phòng" at bounding box center [1230, 569] width 188 height 20
type input "0"
click at [1110, 613] on span "Lưu" at bounding box center [1106, 621] width 97 height 20
type input "0"
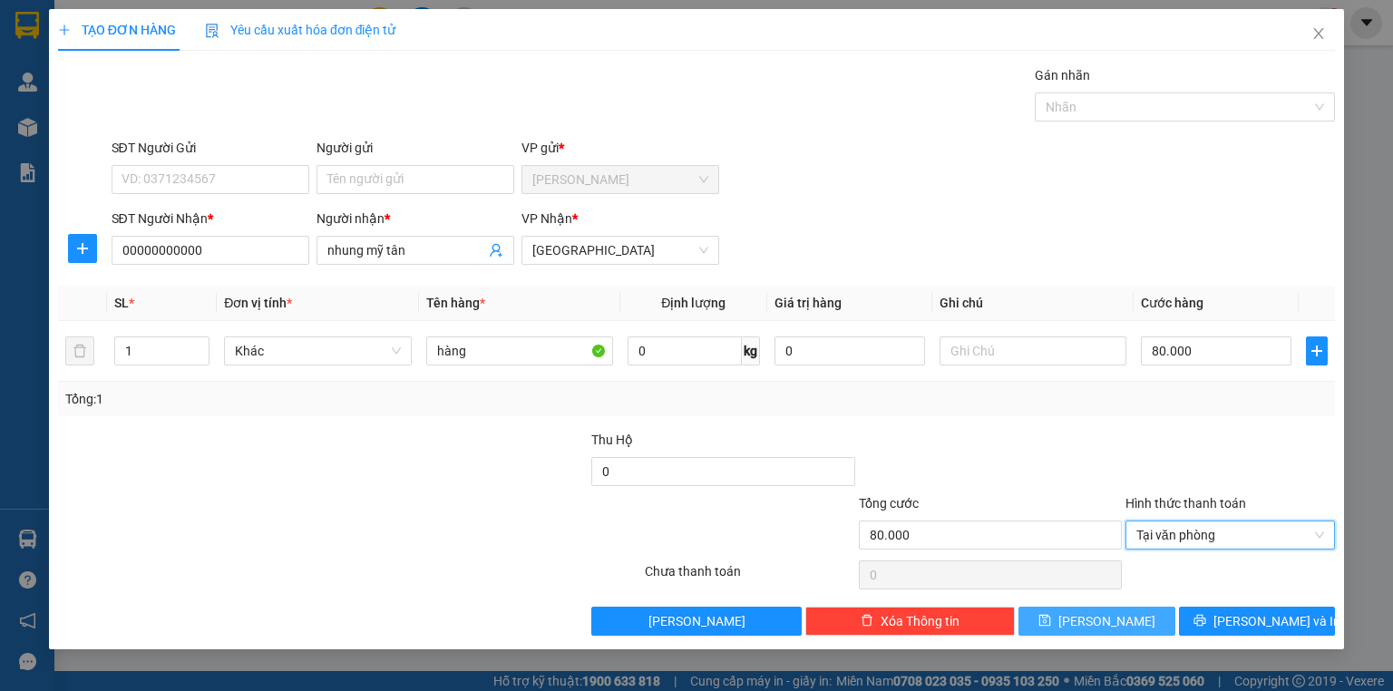
type input "0"
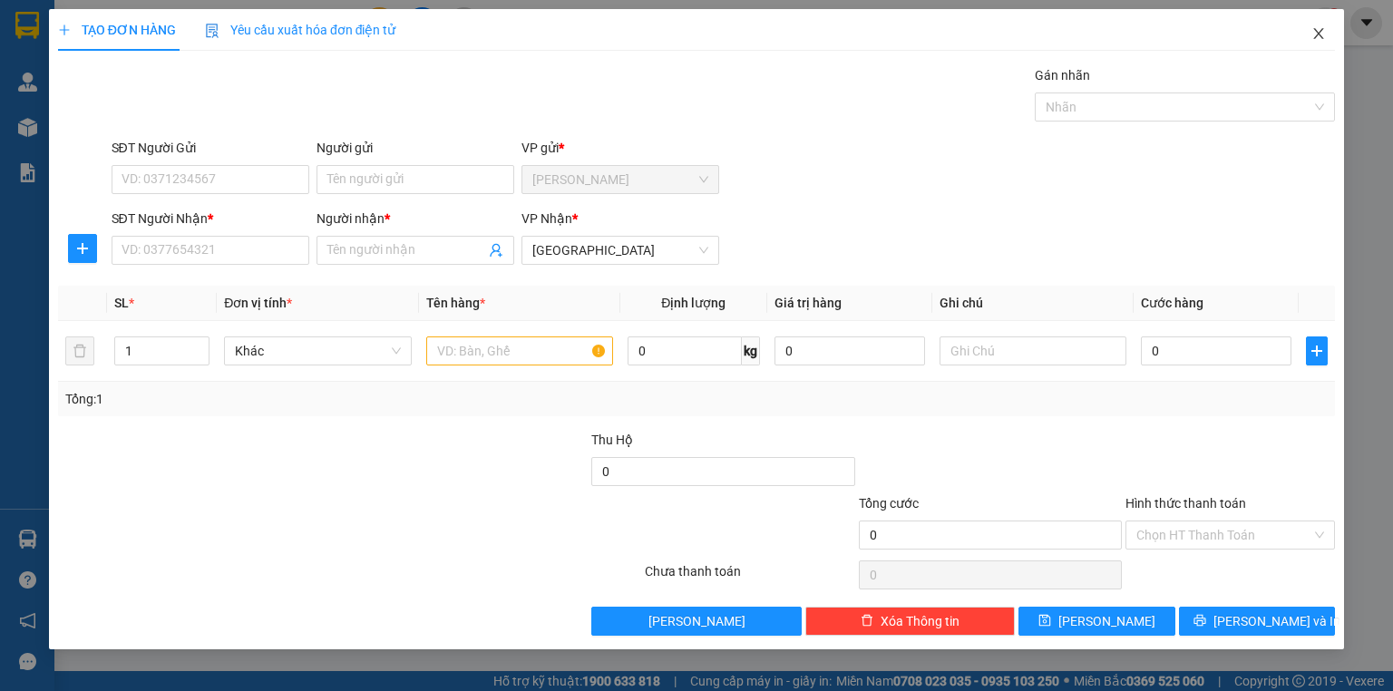
click at [1317, 35] on icon "close" at bounding box center [1319, 33] width 10 height 11
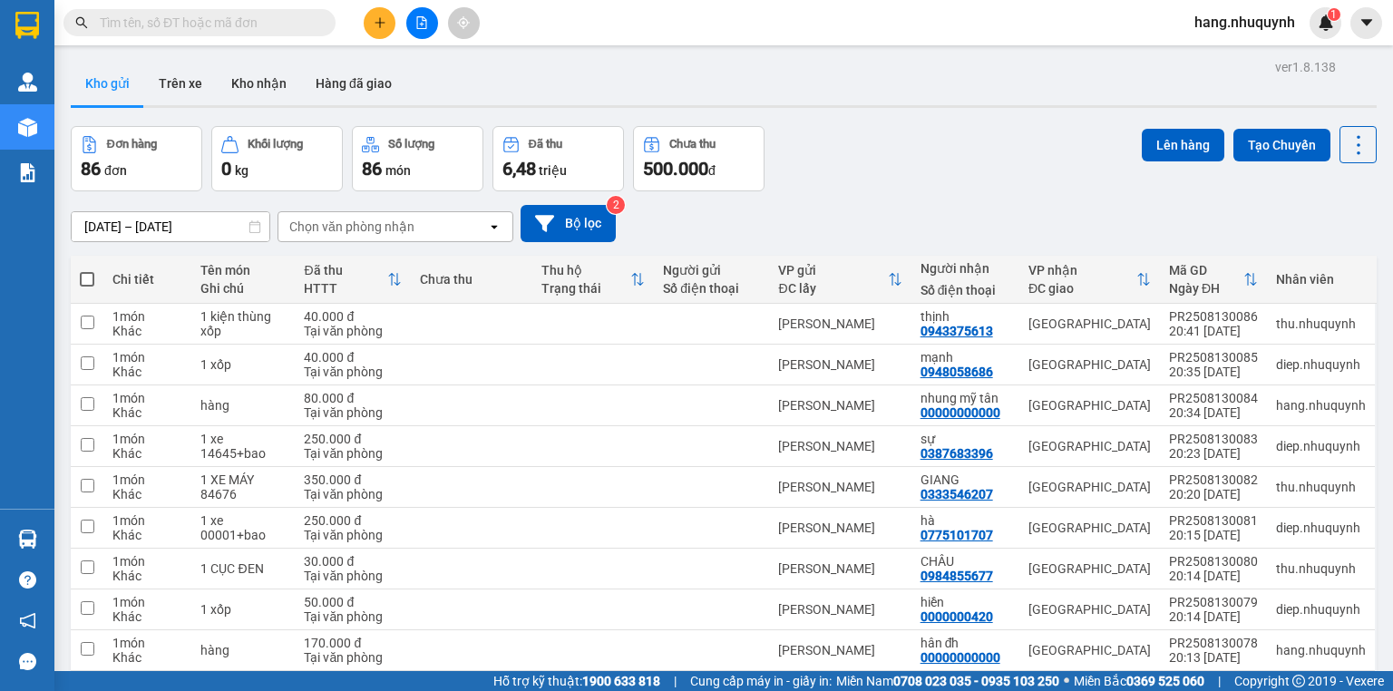
click at [376, 32] on button at bounding box center [380, 23] width 32 height 32
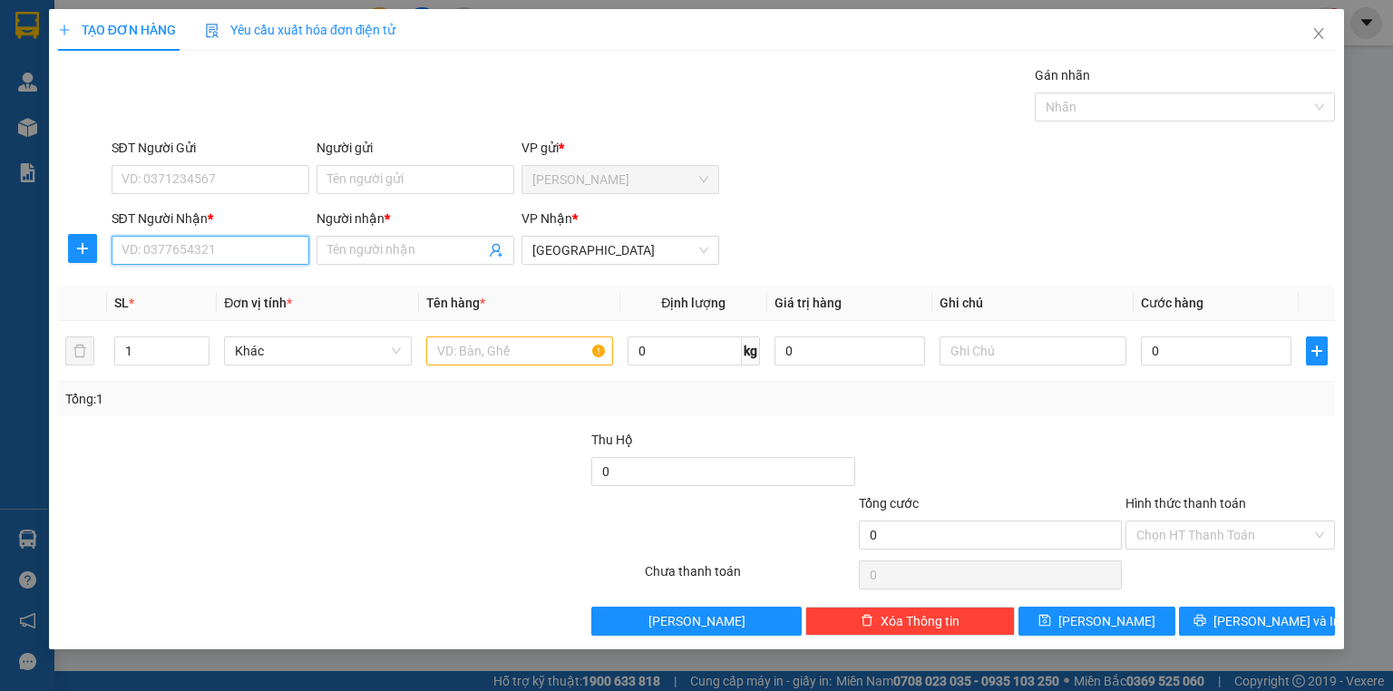
click at [191, 248] on input "SĐT Người Nhận *" at bounding box center [211, 250] width 198 height 29
type input "0909221608"
click at [220, 286] on div "0909221608 - khang" at bounding box center [211, 286] width 179 height 20
type input "khang"
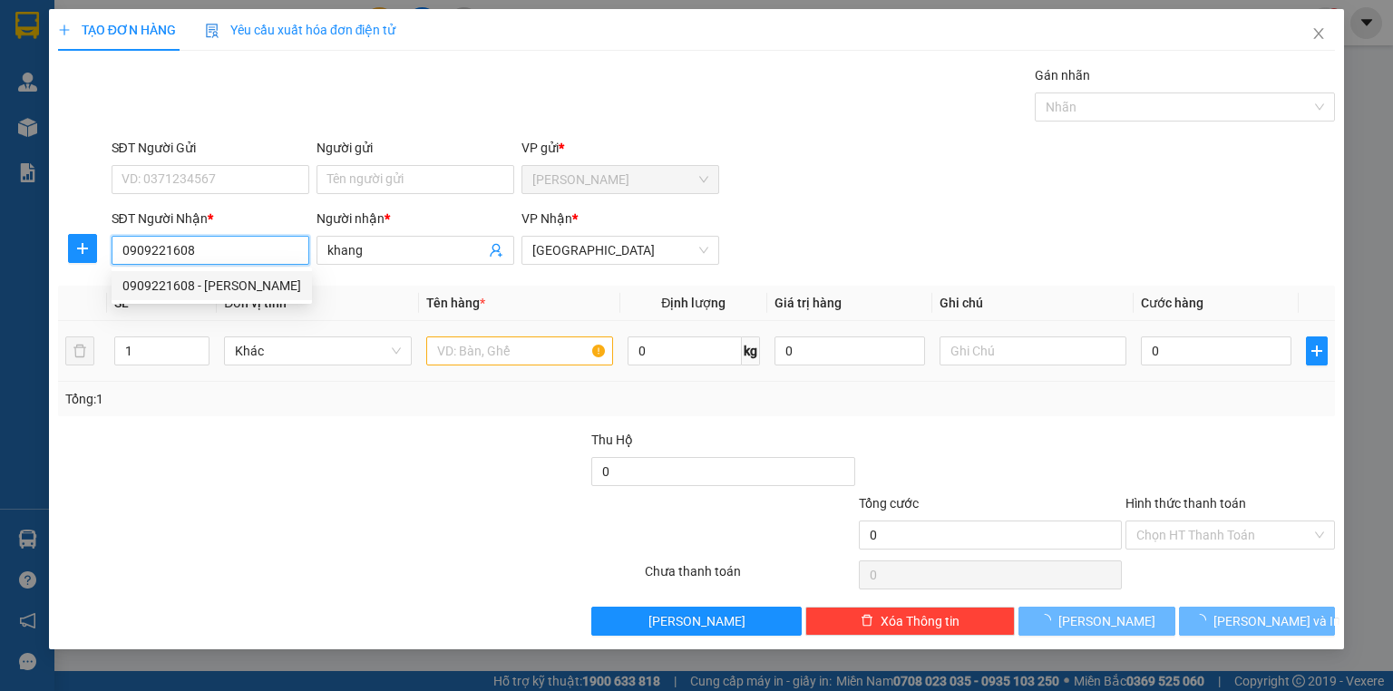
type input "50.000"
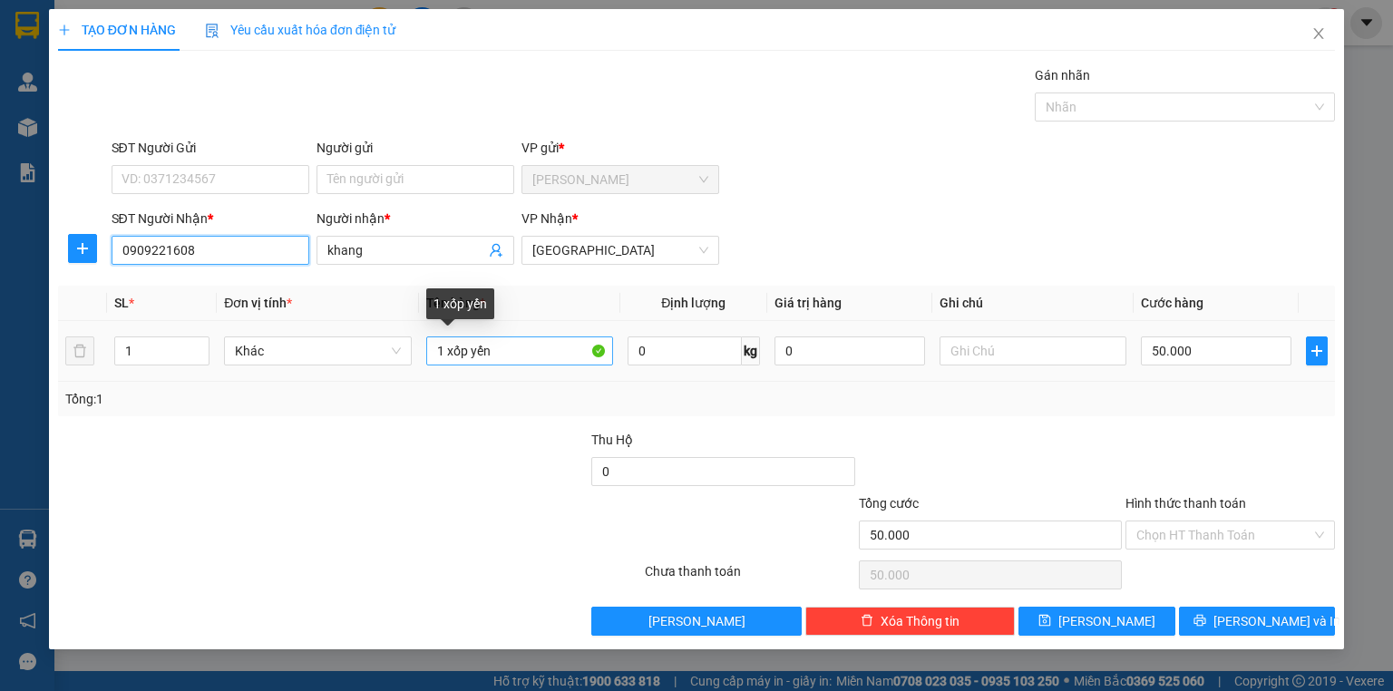
type input "0909221608"
drag, startPoint x: 515, startPoint y: 353, endPoint x: 403, endPoint y: 354, distance: 112.4
click at [403, 354] on tr "1 Khác 1 xốp yến 0 kg 0 50.000" at bounding box center [696, 351] width 1277 height 61
type input "1 thùng"
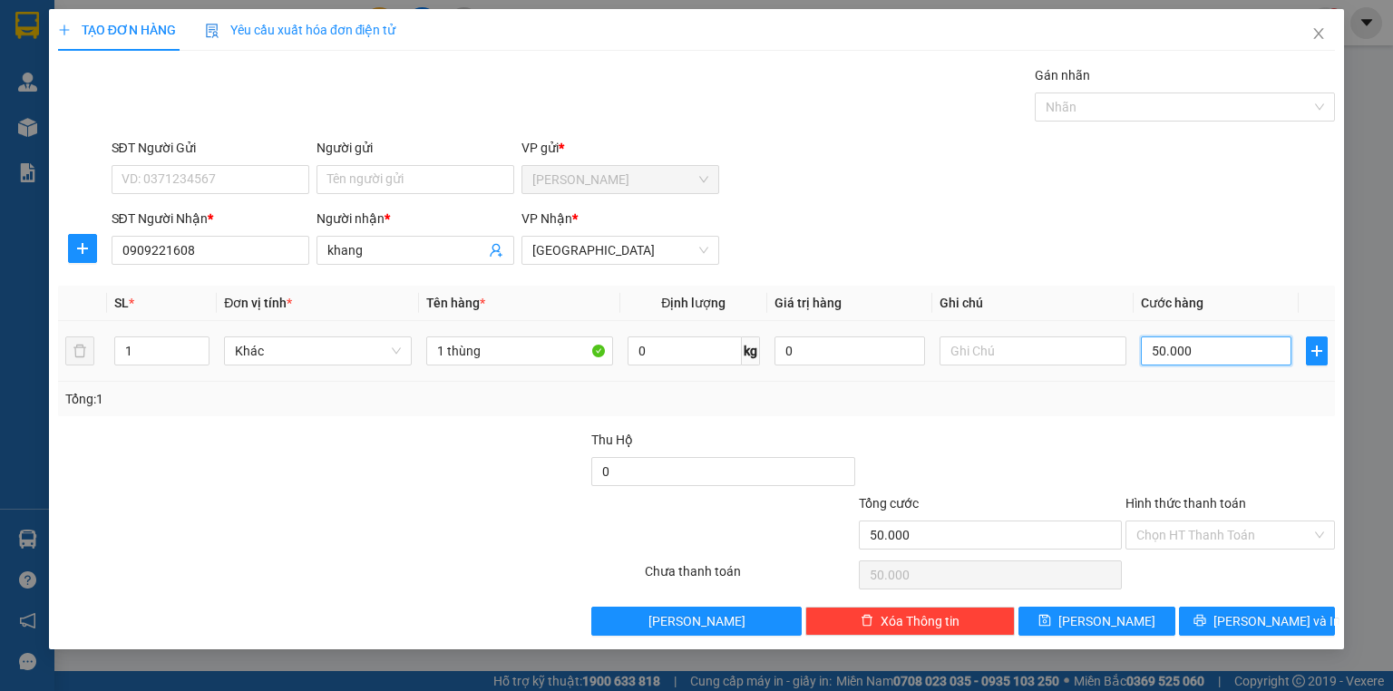
click at [1208, 347] on input "50.000" at bounding box center [1216, 350] width 151 height 29
type input "4"
type input "40"
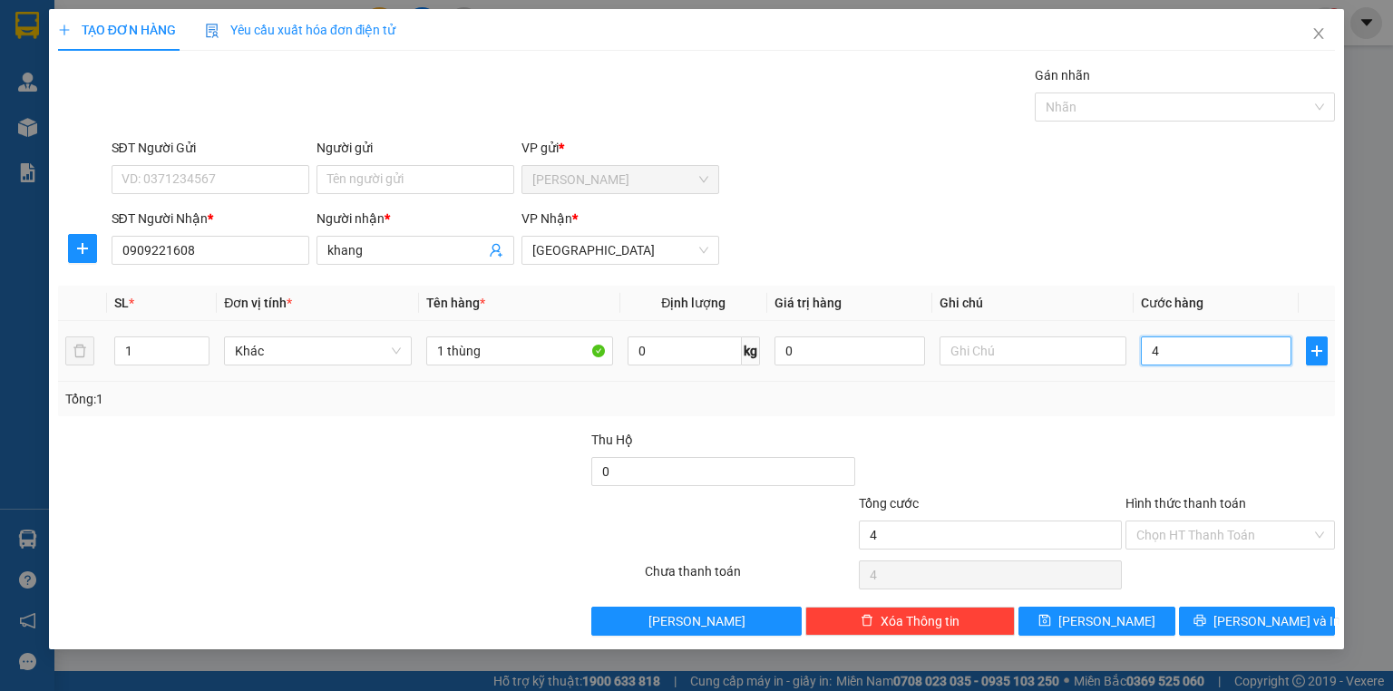
type input "40"
type input "400"
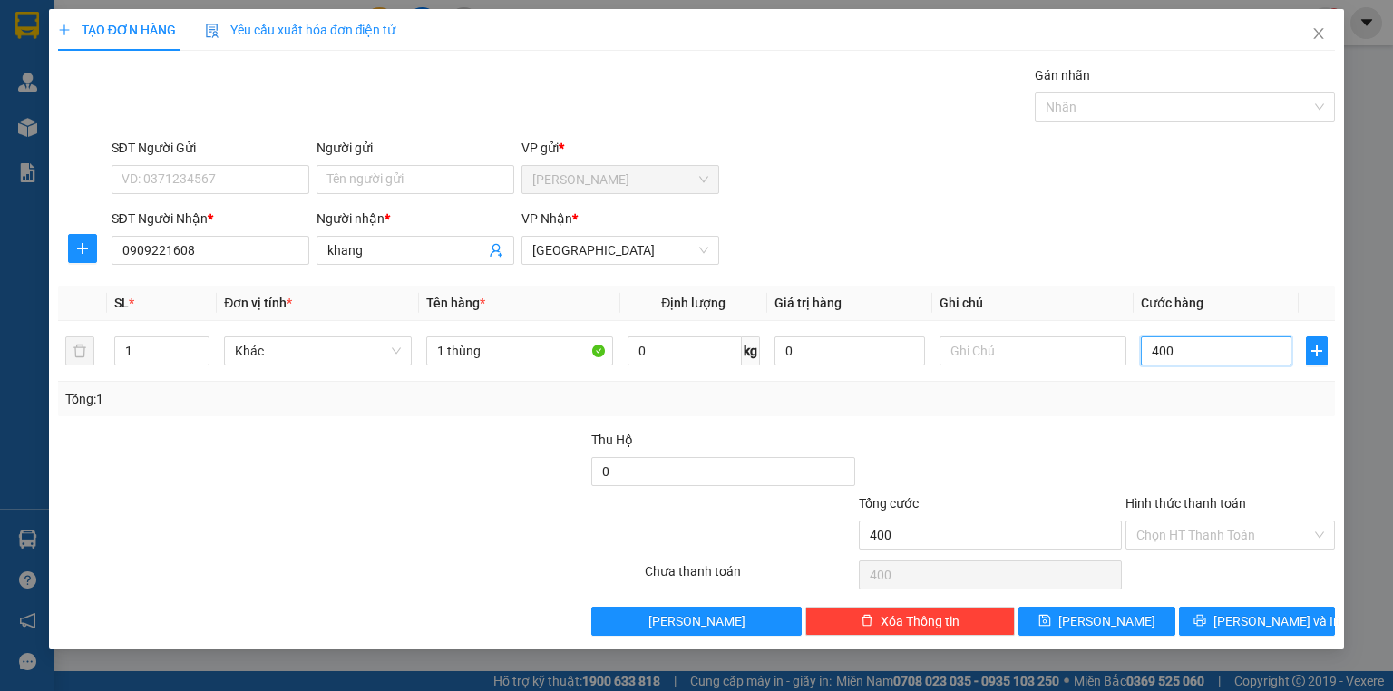
type input "4.000"
type input "40.000"
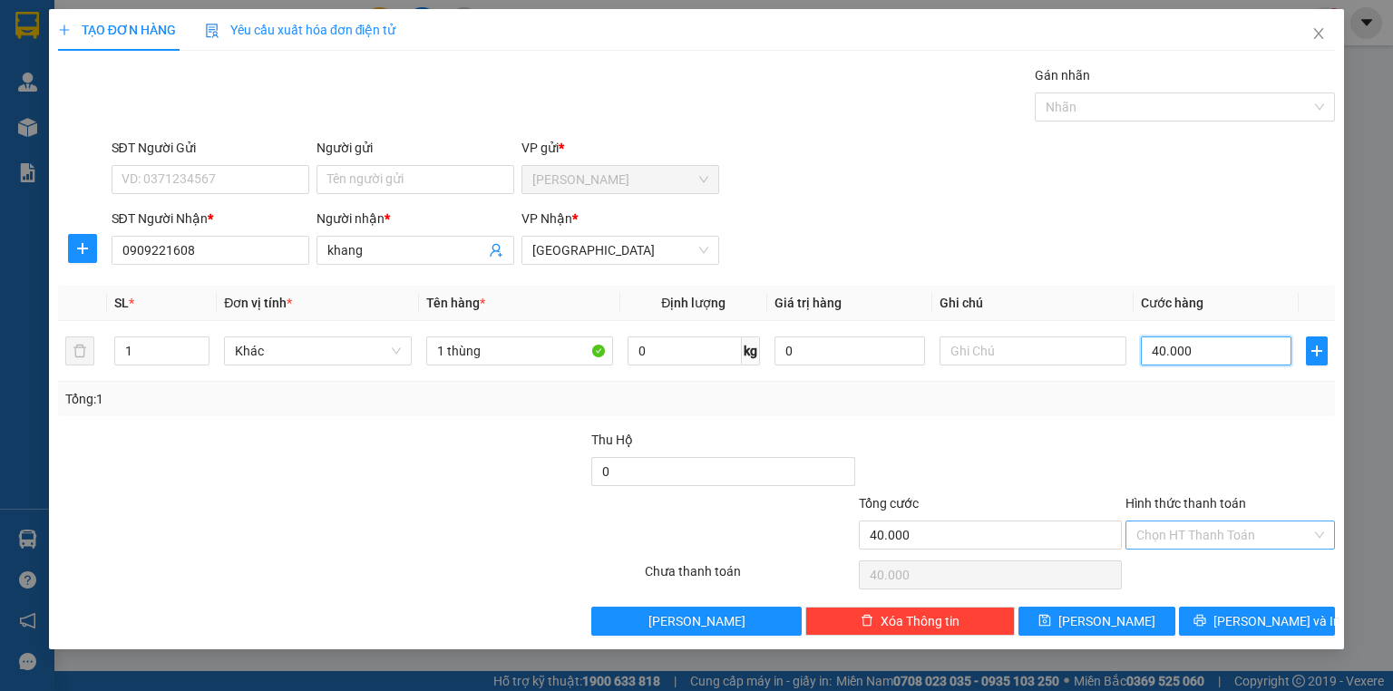
type input "40.000"
click at [1225, 530] on input "Hình thức thanh toán" at bounding box center [1223, 534] width 175 height 27
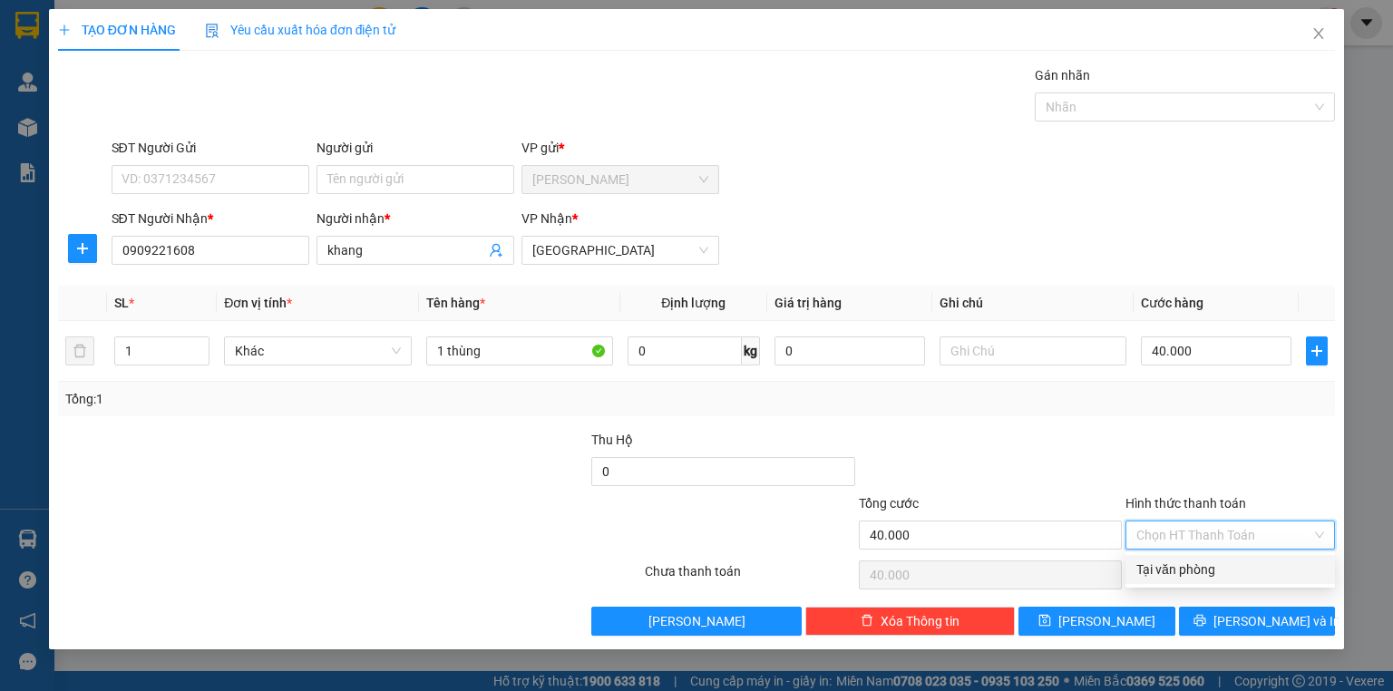
click at [1215, 574] on div "Tại văn phòng" at bounding box center [1230, 569] width 188 height 20
type input "0"
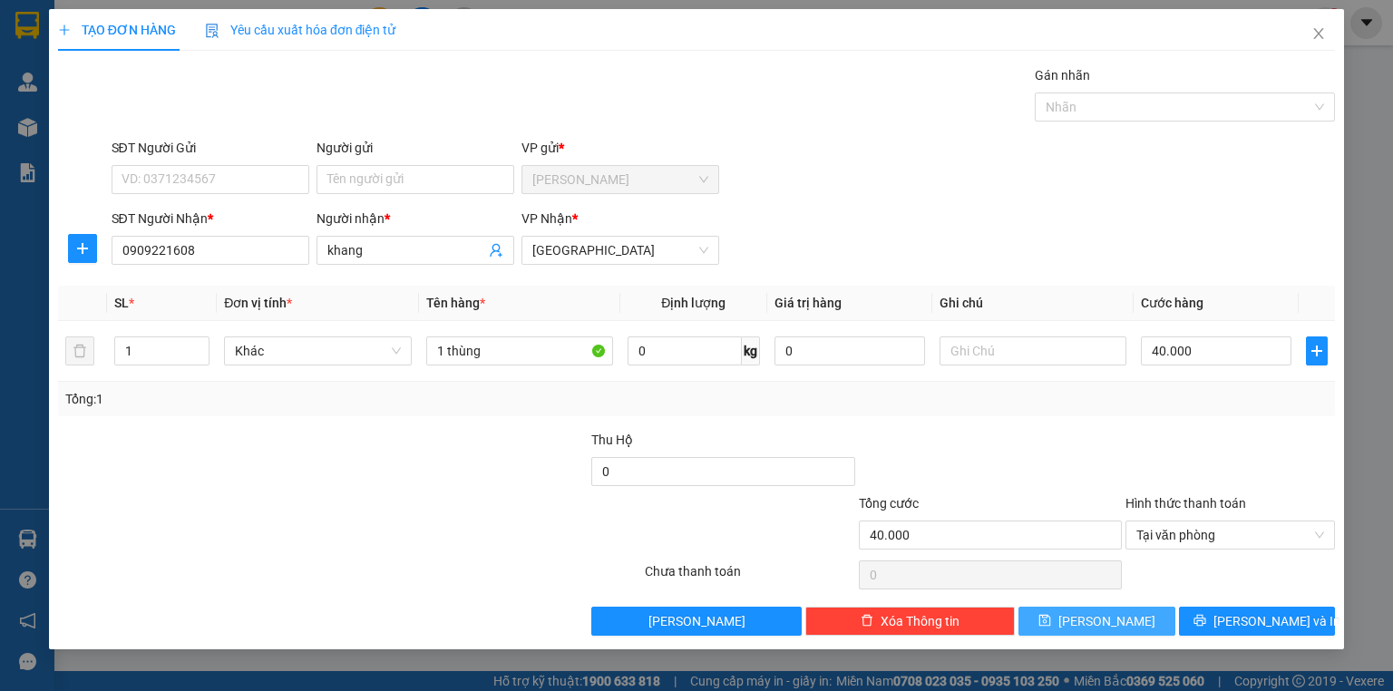
click at [1110, 620] on span "Lưu" at bounding box center [1106, 621] width 97 height 20
type input "0"
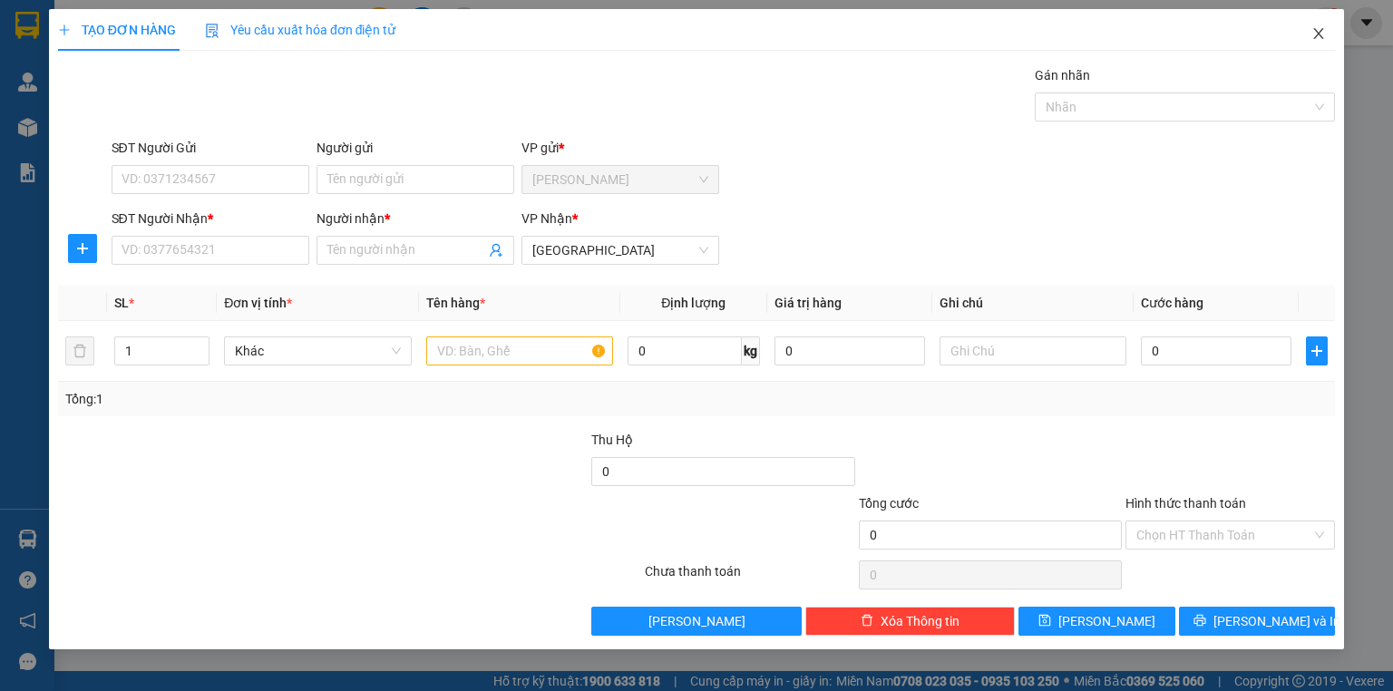
click at [1317, 29] on icon "close" at bounding box center [1318, 33] width 15 height 15
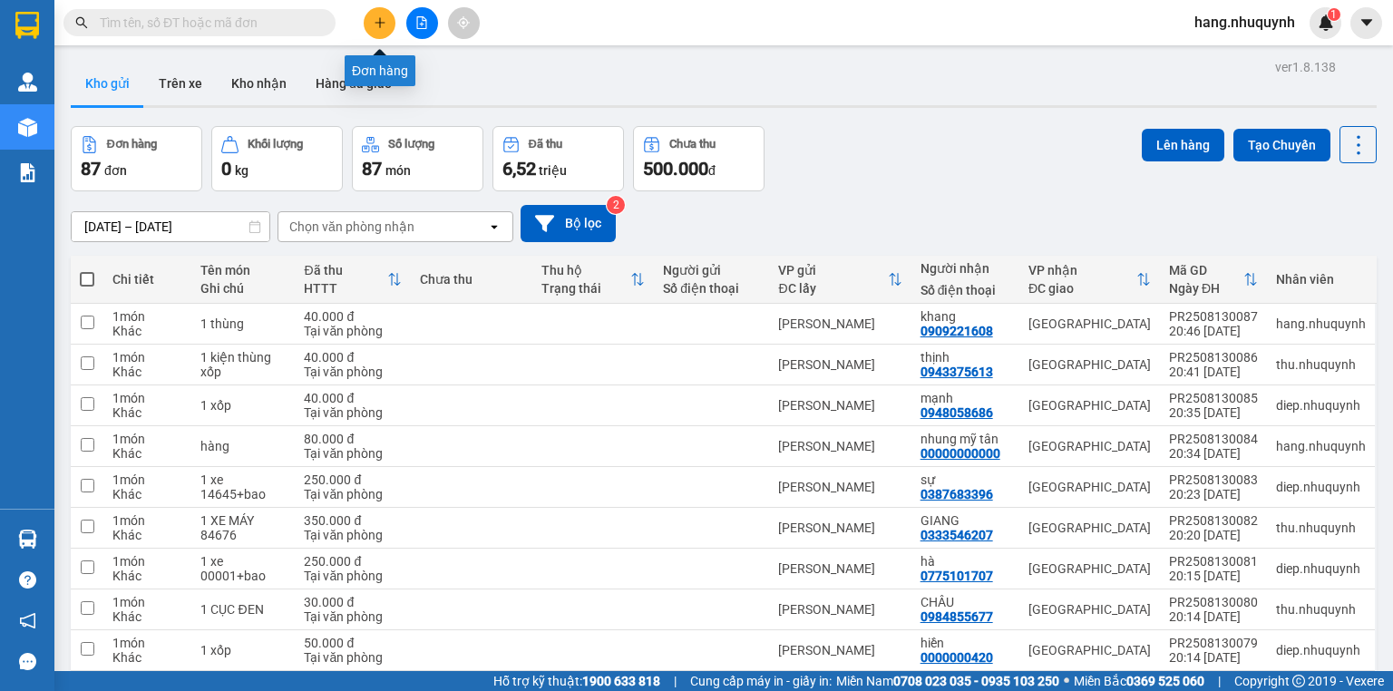
click at [382, 24] on icon "plus" at bounding box center [380, 22] width 13 height 13
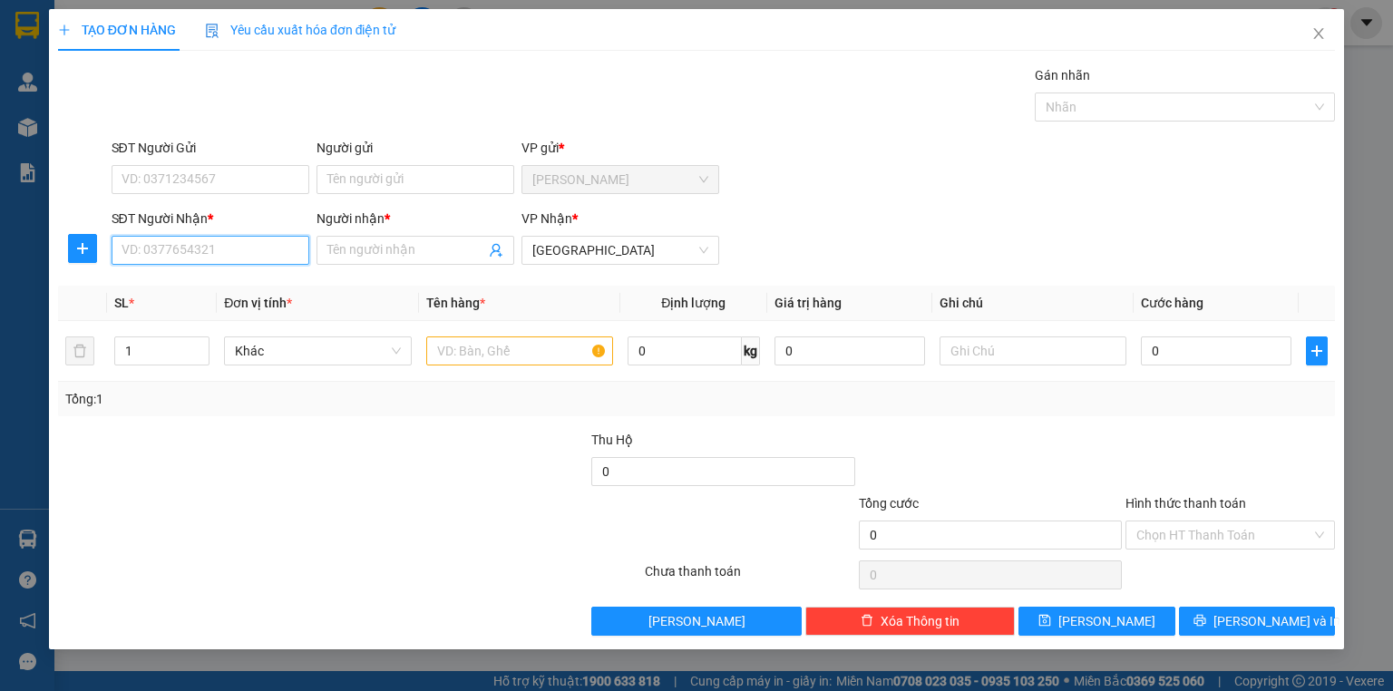
click at [216, 250] on input "SĐT Người Nhận *" at bounding box center [211, 250] width 198 height 29
type input "0000000000"
click at [372, 250] on input "Người nhận *" at bounding box center [406, 250] width 158 height 20
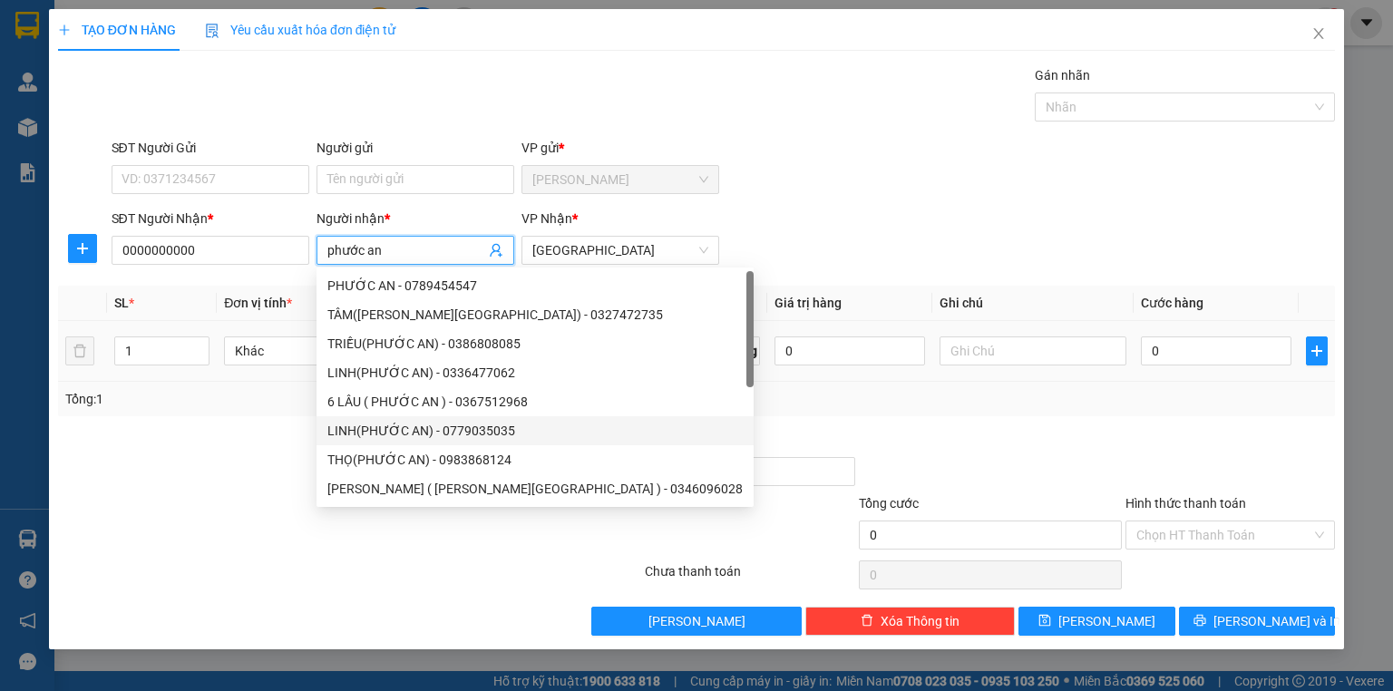
type input "phước an"
click at [574, 349] on input "text" at bounding box center [519, 350] width 187 height 29
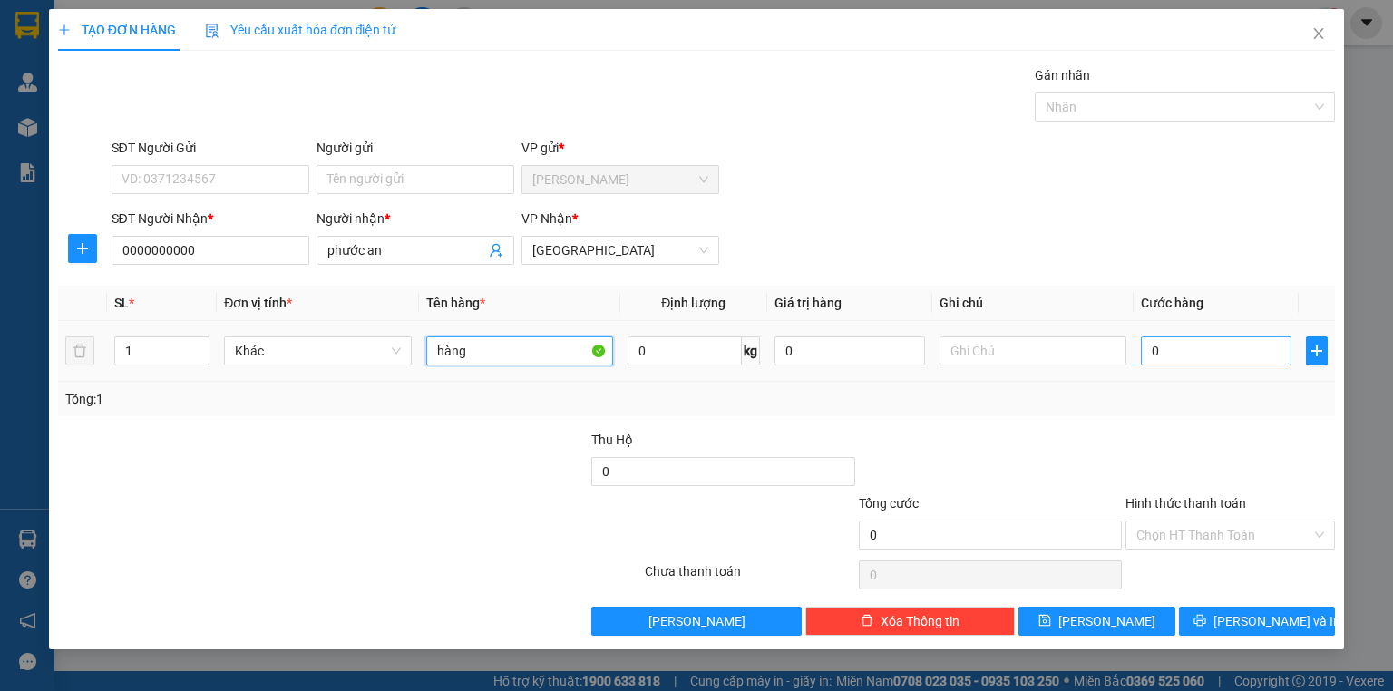
type input "hàng"
click at [1162, 347] on input "0" at bounding box center [1216, 350] width 151 height 29
type input "1"
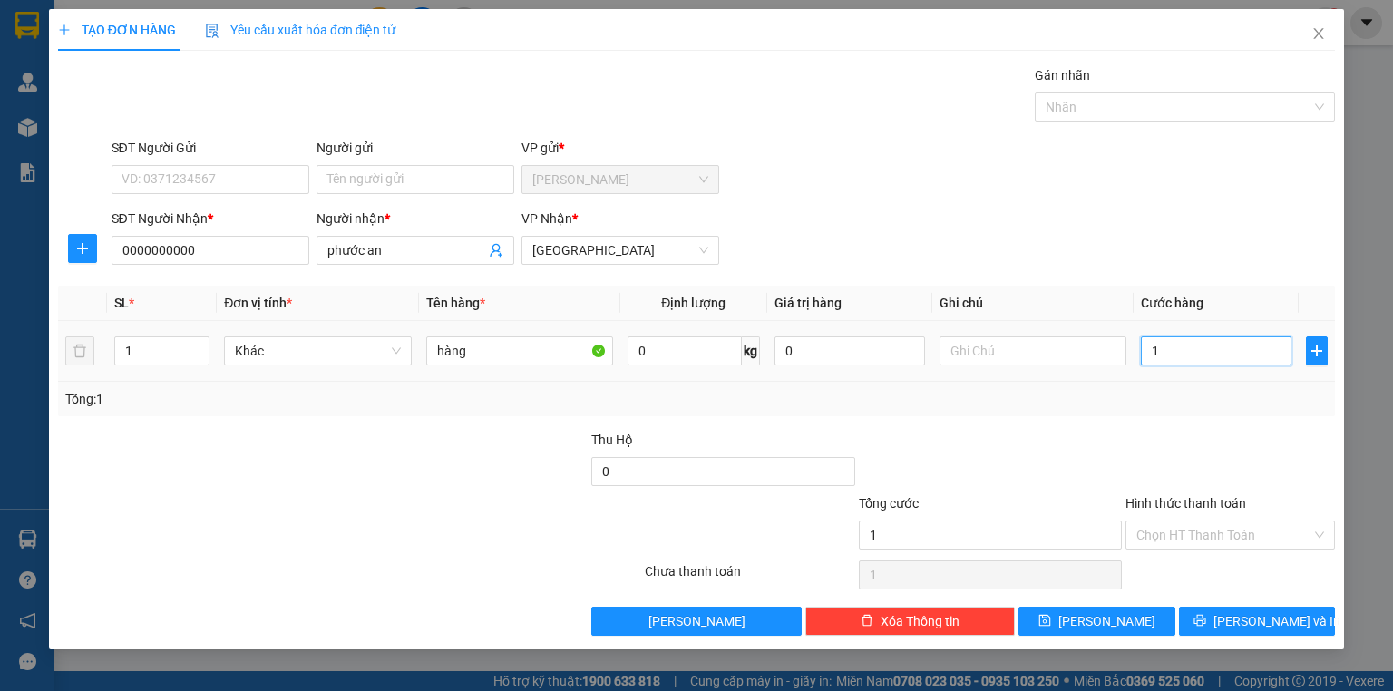
type input "10"
type input "100"
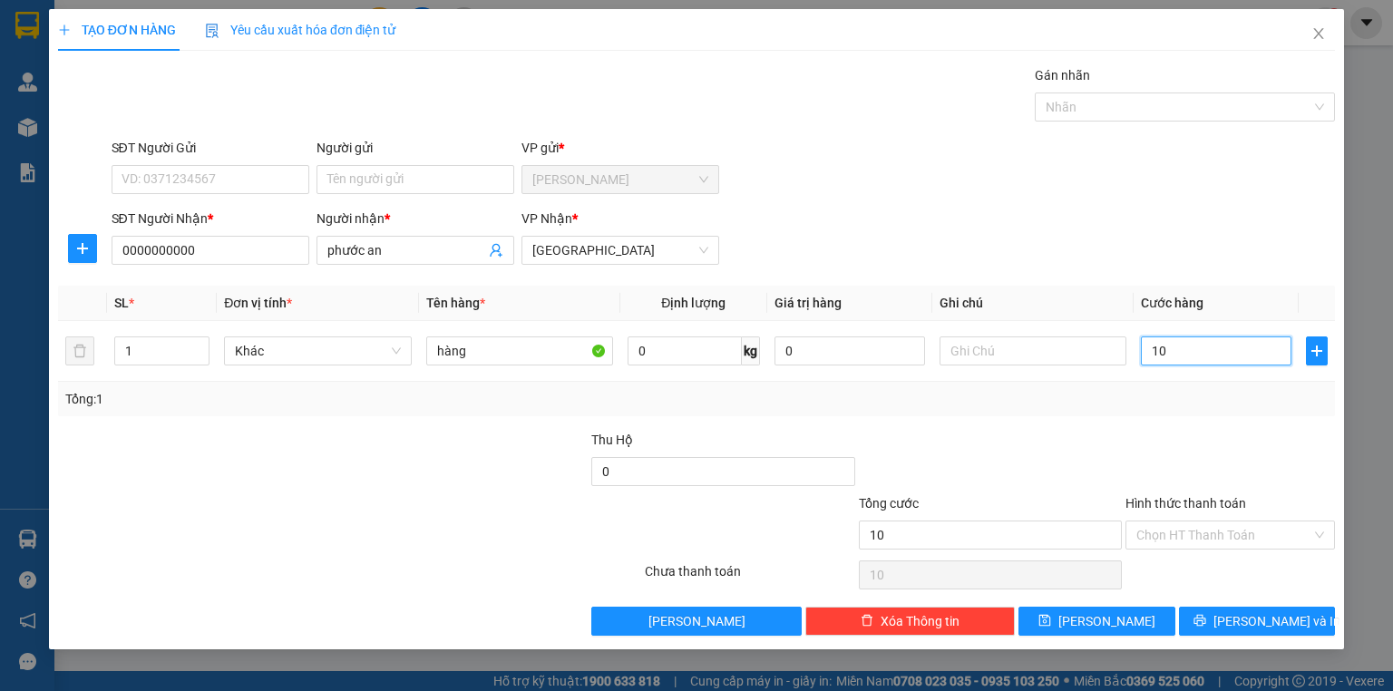
type input "100"
type input "1.000"
type input "10.000"
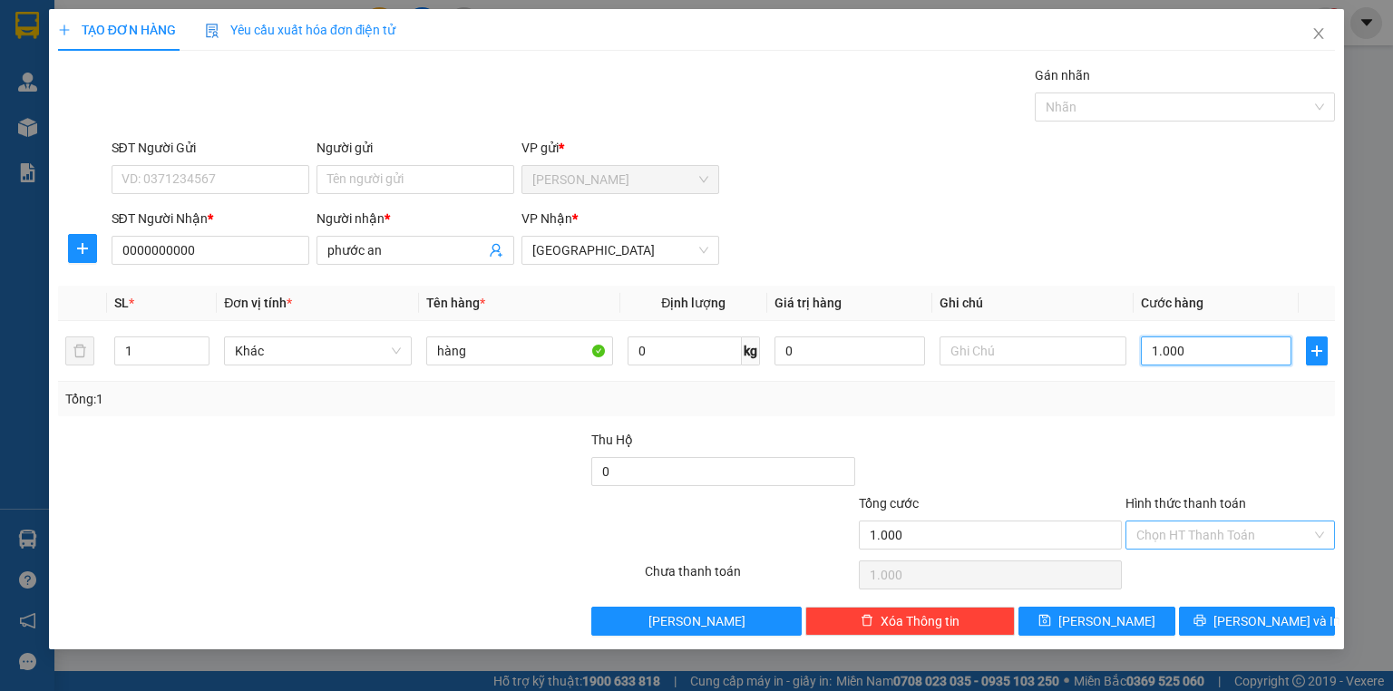
type input "10.000"
type input "100.000"
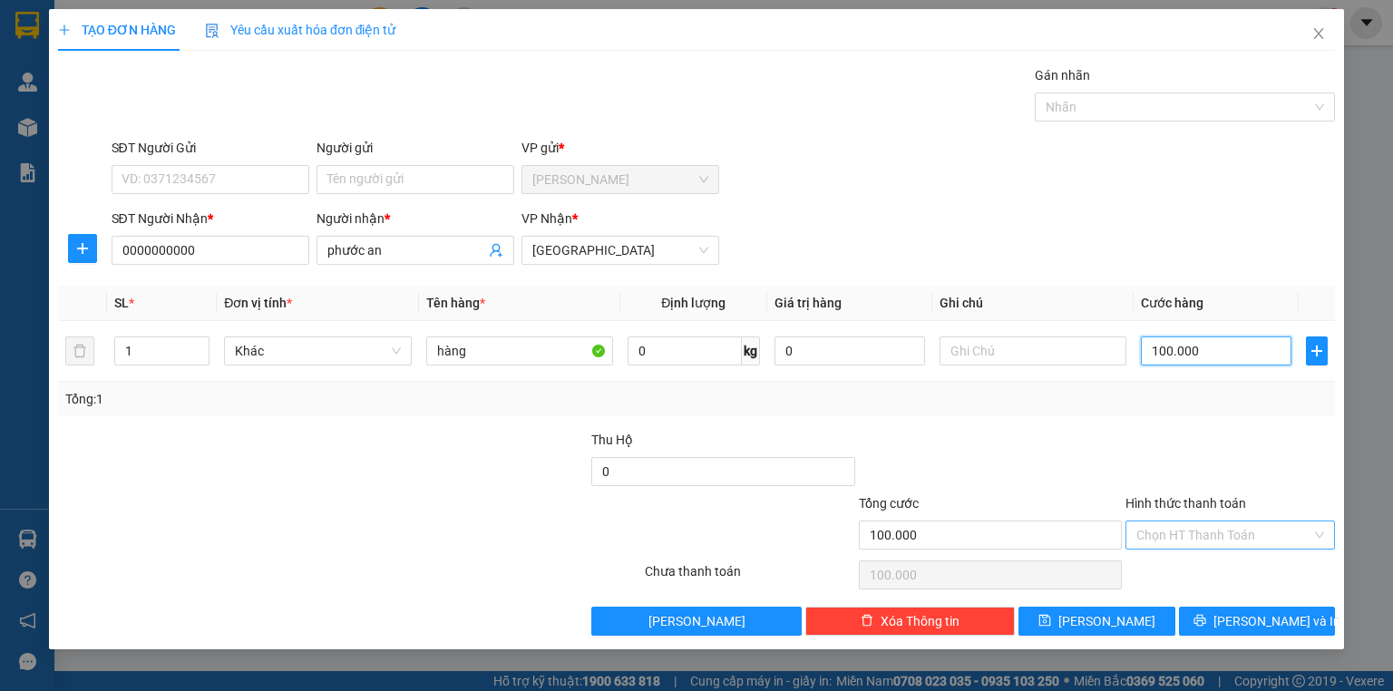
type input "100.000"
click at [1214, 535] on input "Hình thức thanh toán" at bounding box center [1223, 534] width 175 height 27
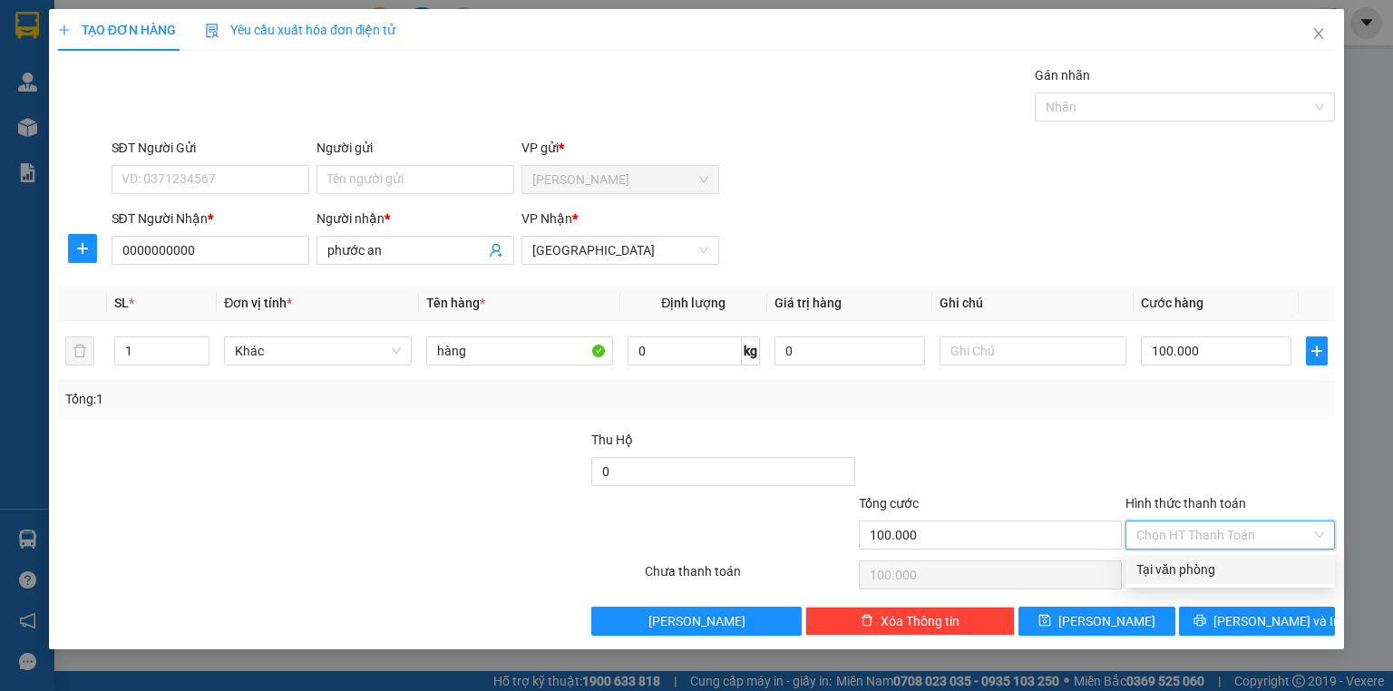
click at [1204, 573] on div "Tại văn phòng" at bounding box center [1230, 569] width 188 height 20
type input "0"
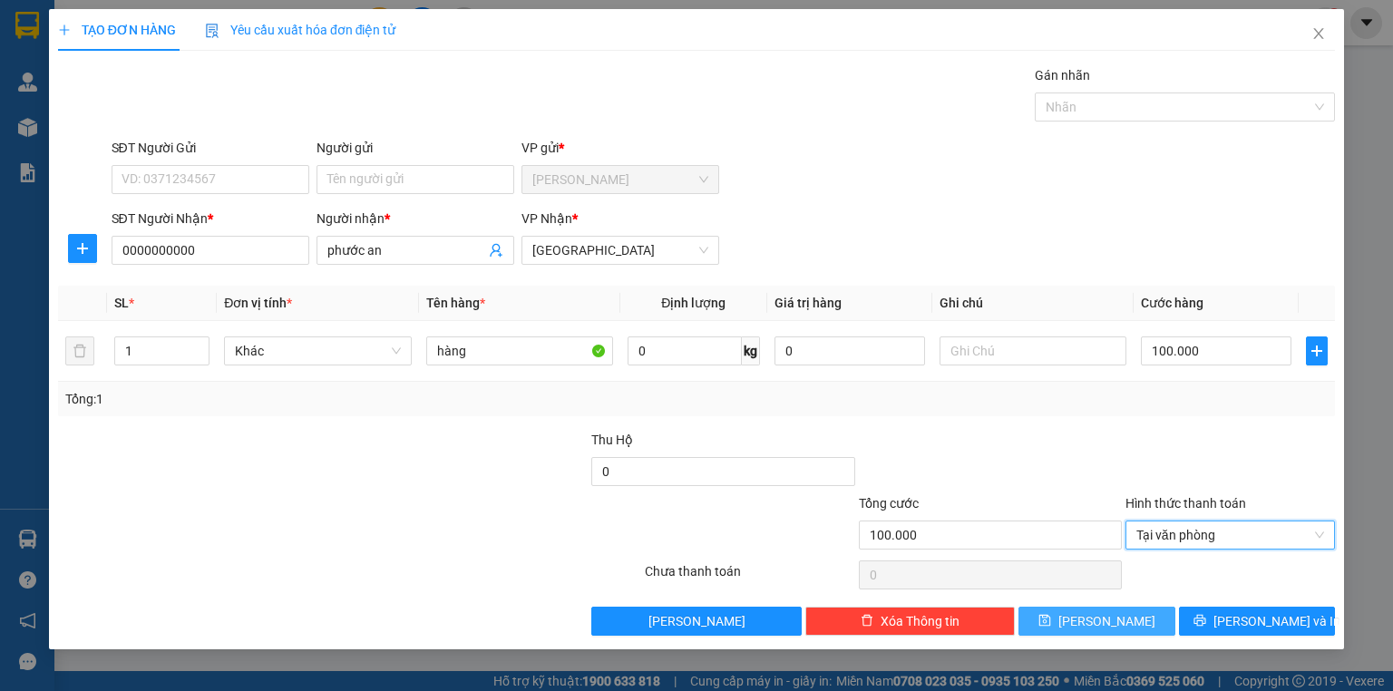
click at [1117, 617] on button "Lưu" at bounding box center [1096, 621] width 157 height 29
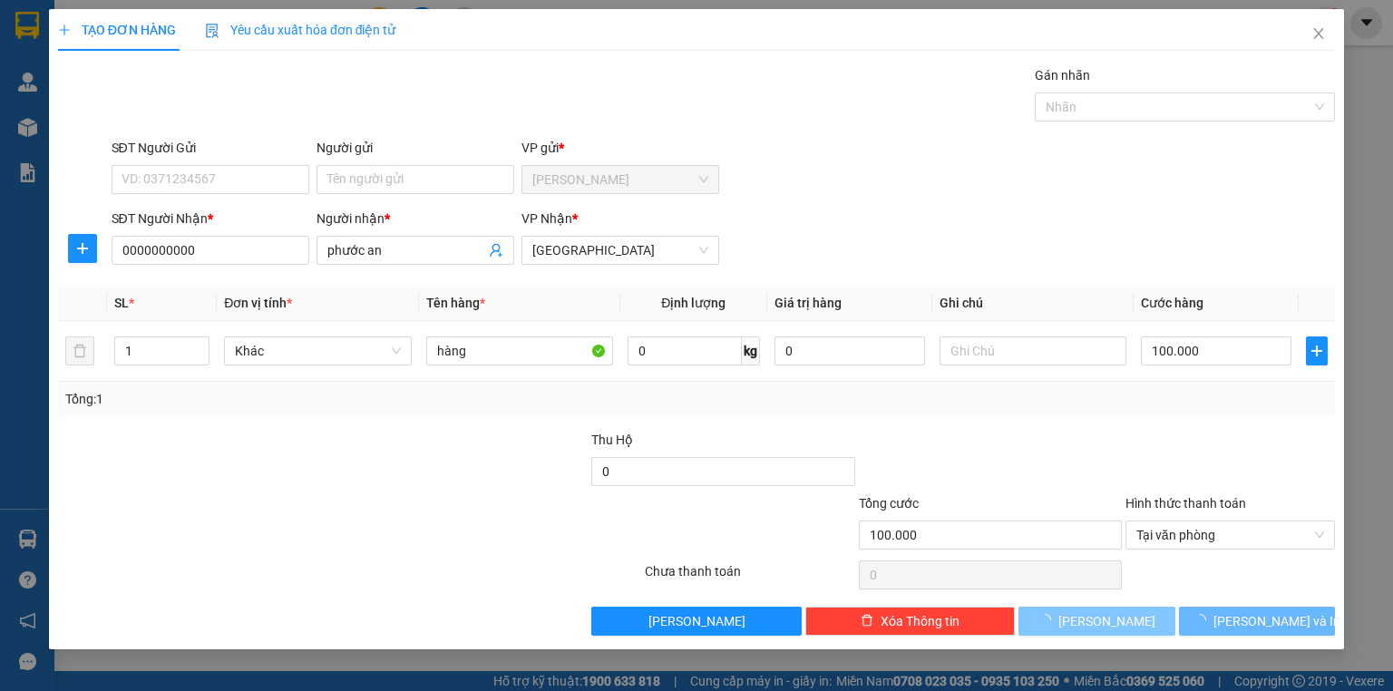
type input "0"
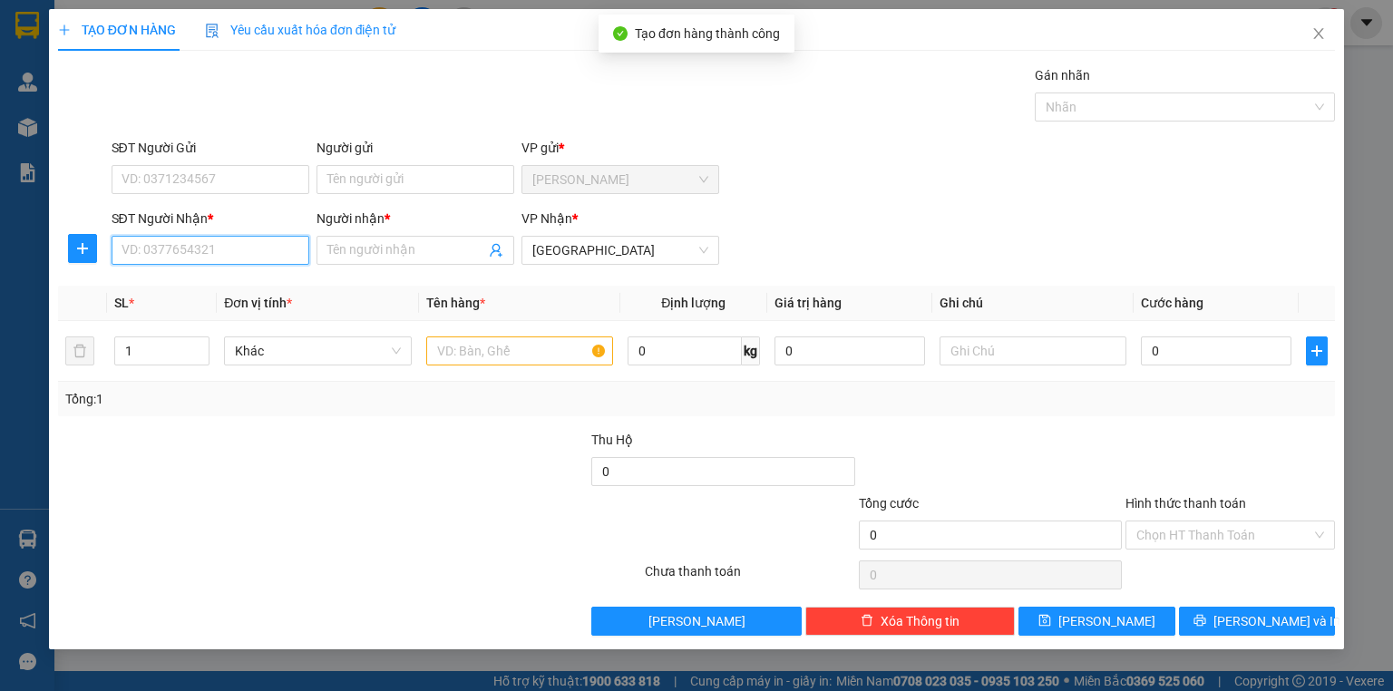
click at [258, 258] on input "SĐT Người Nhận *" at bounding box center [211, 250] width 198 height 29
type input "0000000000"
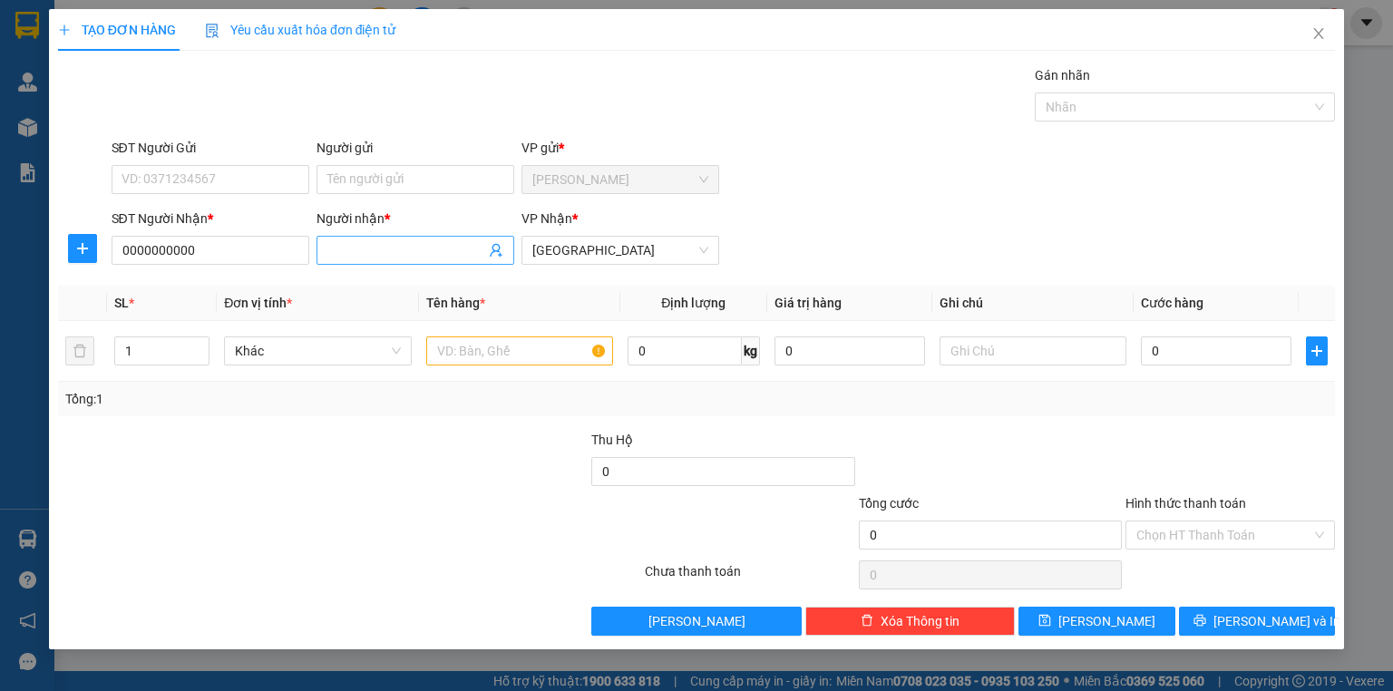
click at [345, 247] on input "Người nhận *" at bounding box center [406, 250] width 158 height 20
type input "dung pt"
click at [506, 341] on input "text" at bounding box center [519, 350] width 187 height 29
click at [1184, 356] on input "0" at bounding box center [1216, 350] width 151 height 29
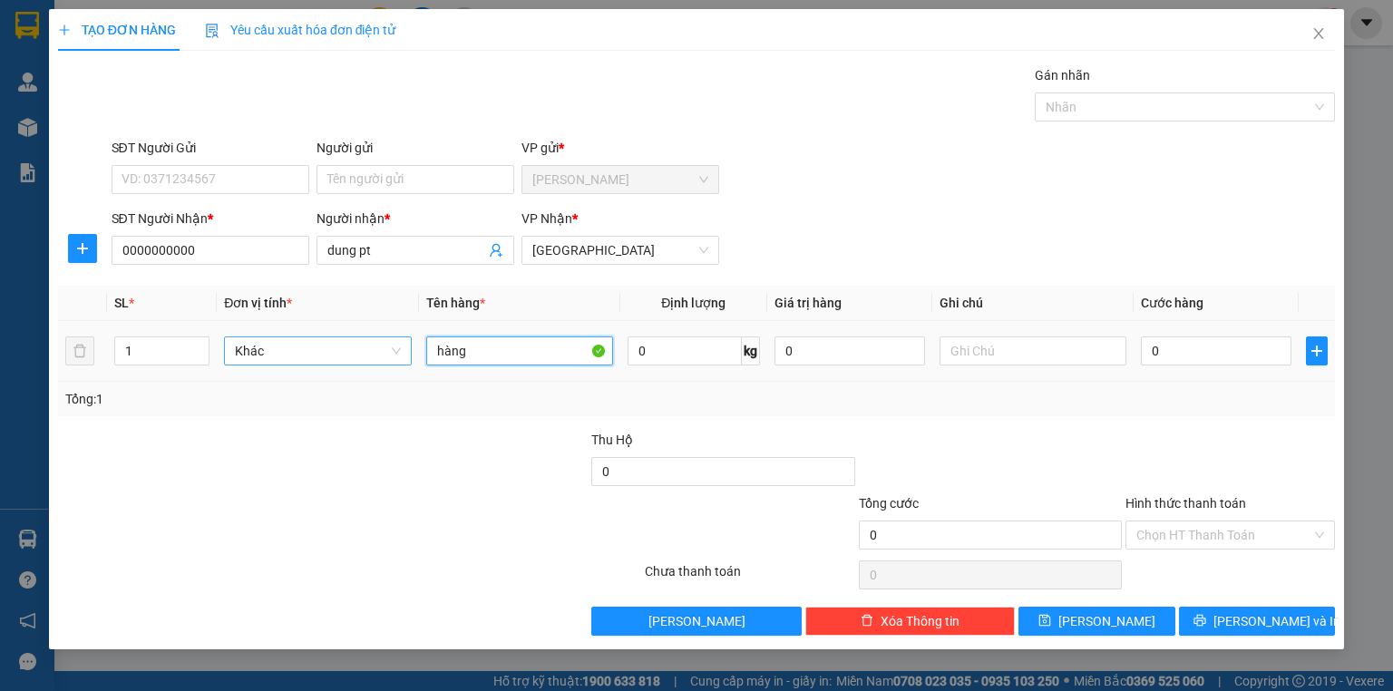
drag, startPoint x: 510, startPoint y: 346, endPoint x: 334, endPoint y: 358, distance: 177.2
click at [367, 358] on tr "1 Khác hàng 0 kg 0 0" at bounding box center [696, 351] width 1277 height 61
type input "1 bao"
click at [1249, 361] on input "0" at bounding box center [1216, 350] width 151 height 29
type input "1"
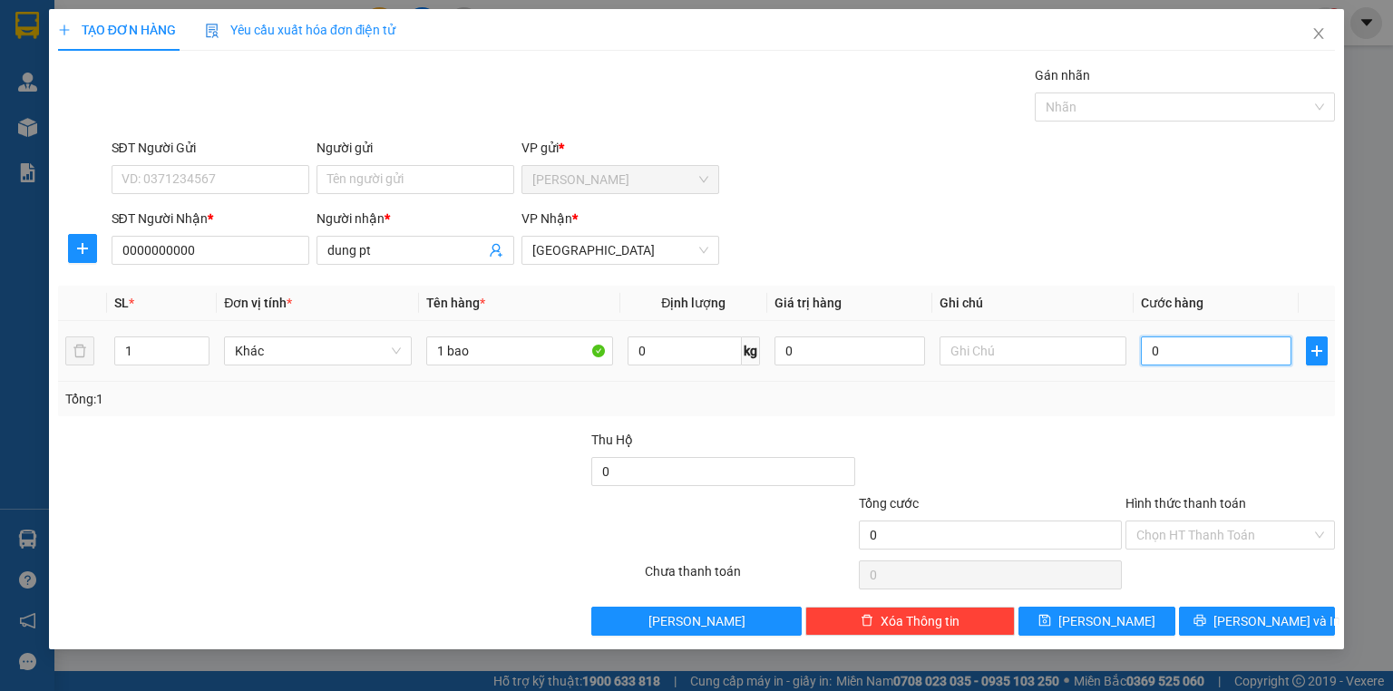
type input "1"
type input "10"
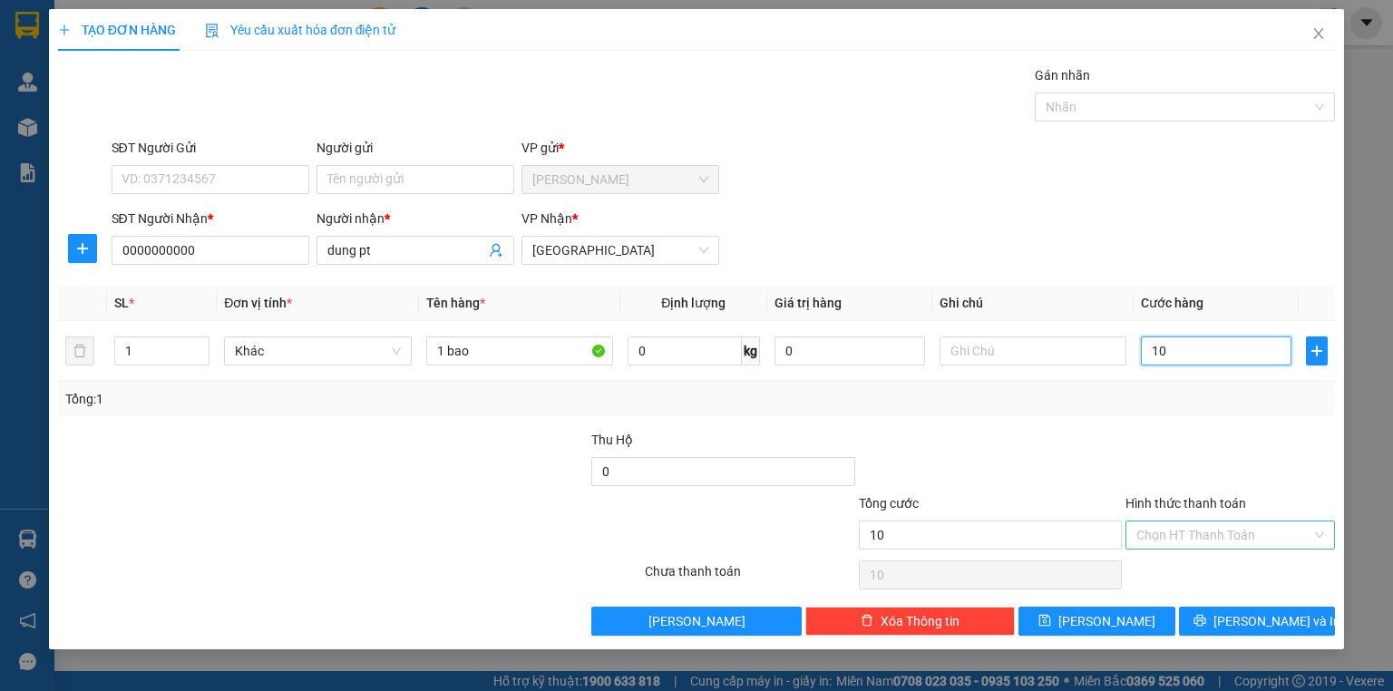
type input "100"
type input "1.000"
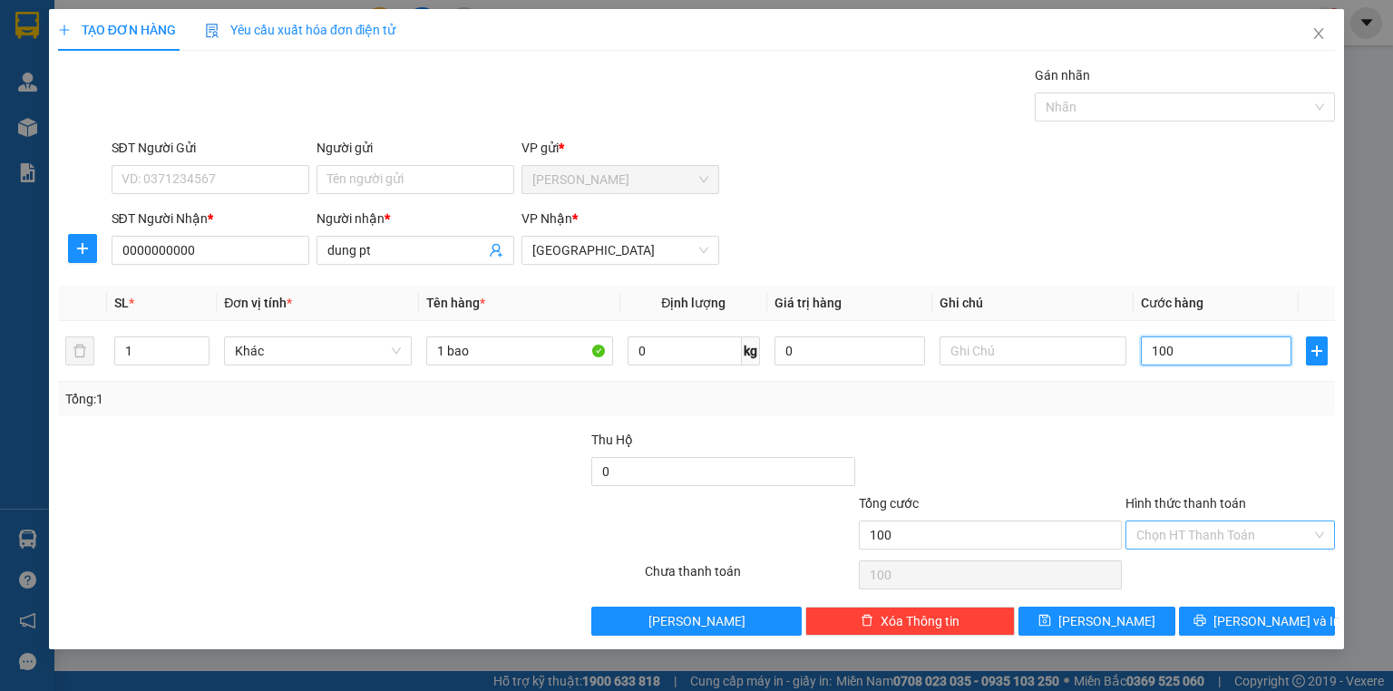
type input "1.000"
type input "10.000"
type input "100.000"
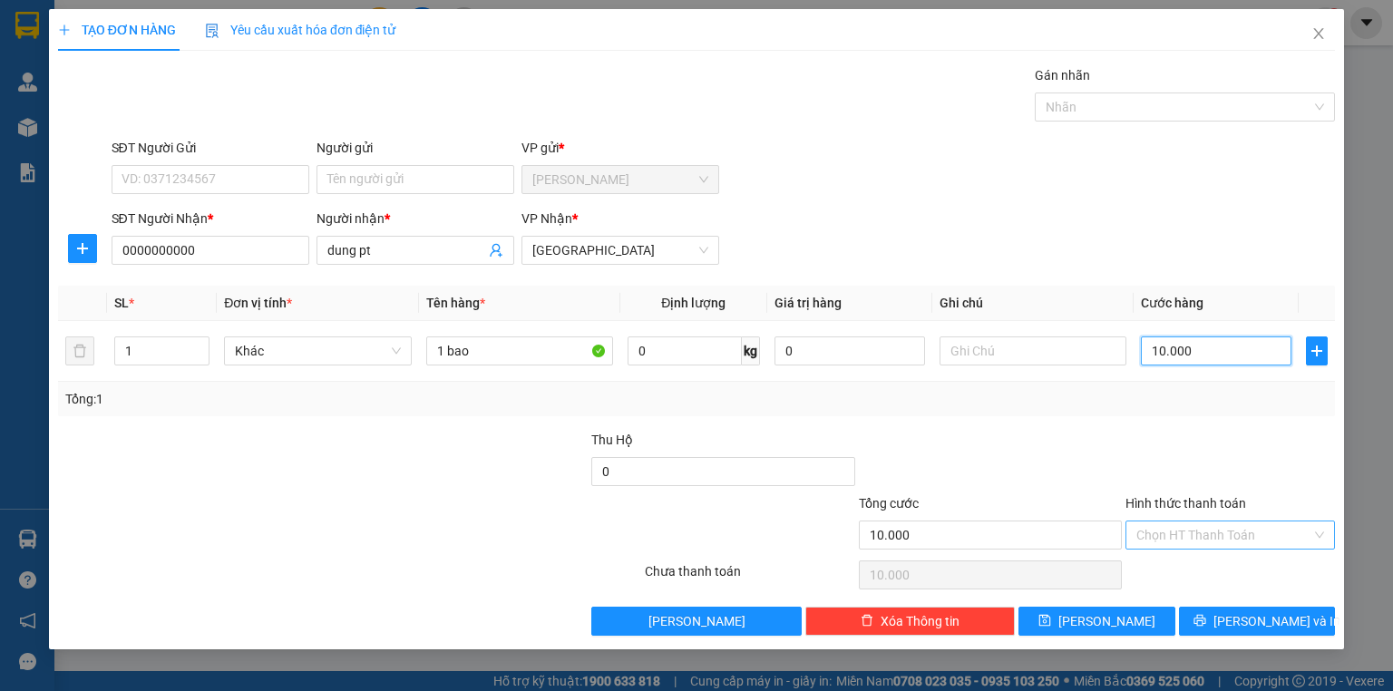
type input "100.000"
click at [1191, 531] on input "Hình thức thanh toán" at bounding box center [1223, 534] width 175 height 27
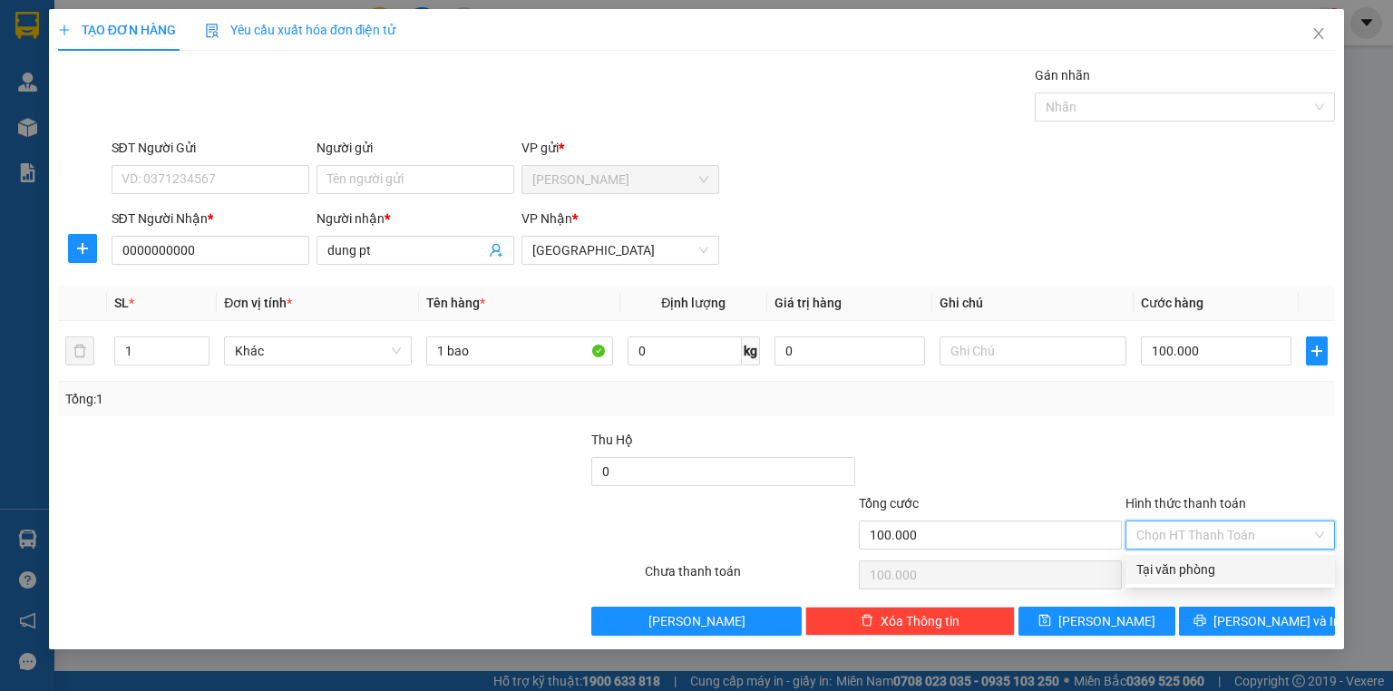
click at [1195, 578] on div "Tại văn phòng" at bounding box center [1230, 569] width 188 height 20
type input "0"
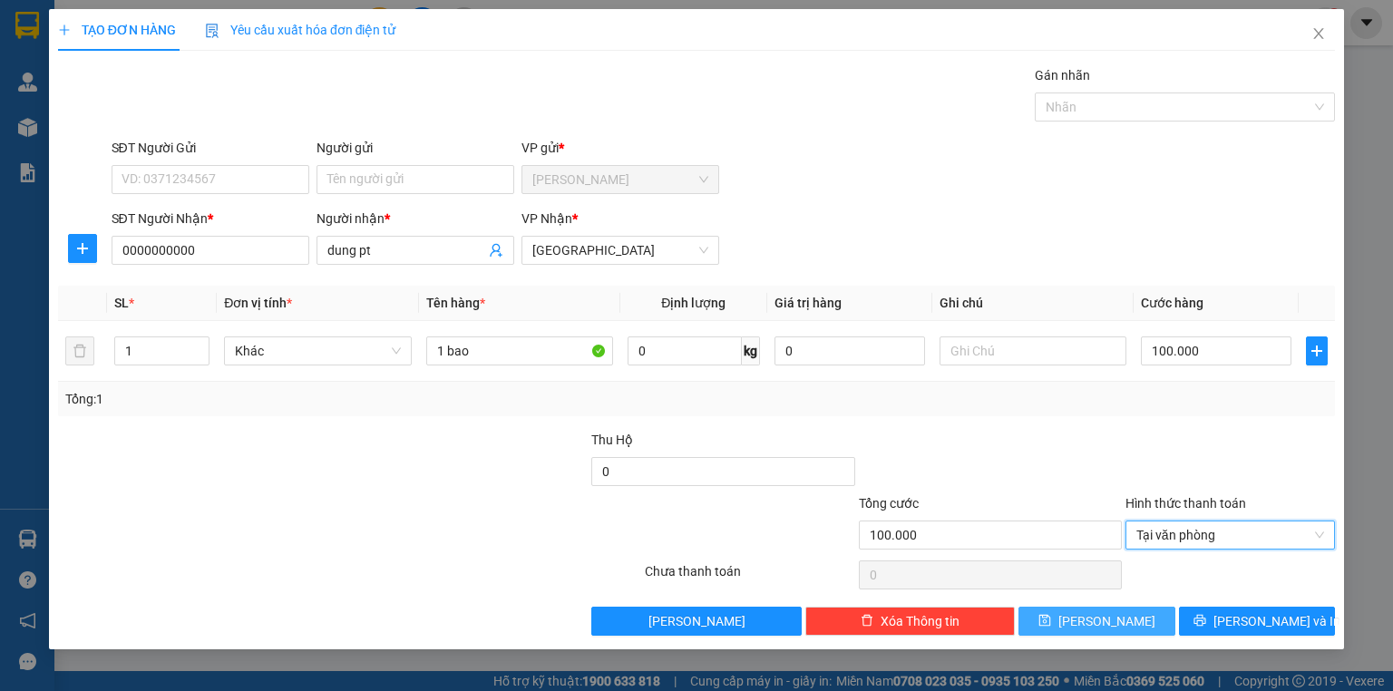
click at [1131, 620] on button "Lưu" at bounding box center [1096, 621] width 157 height 29
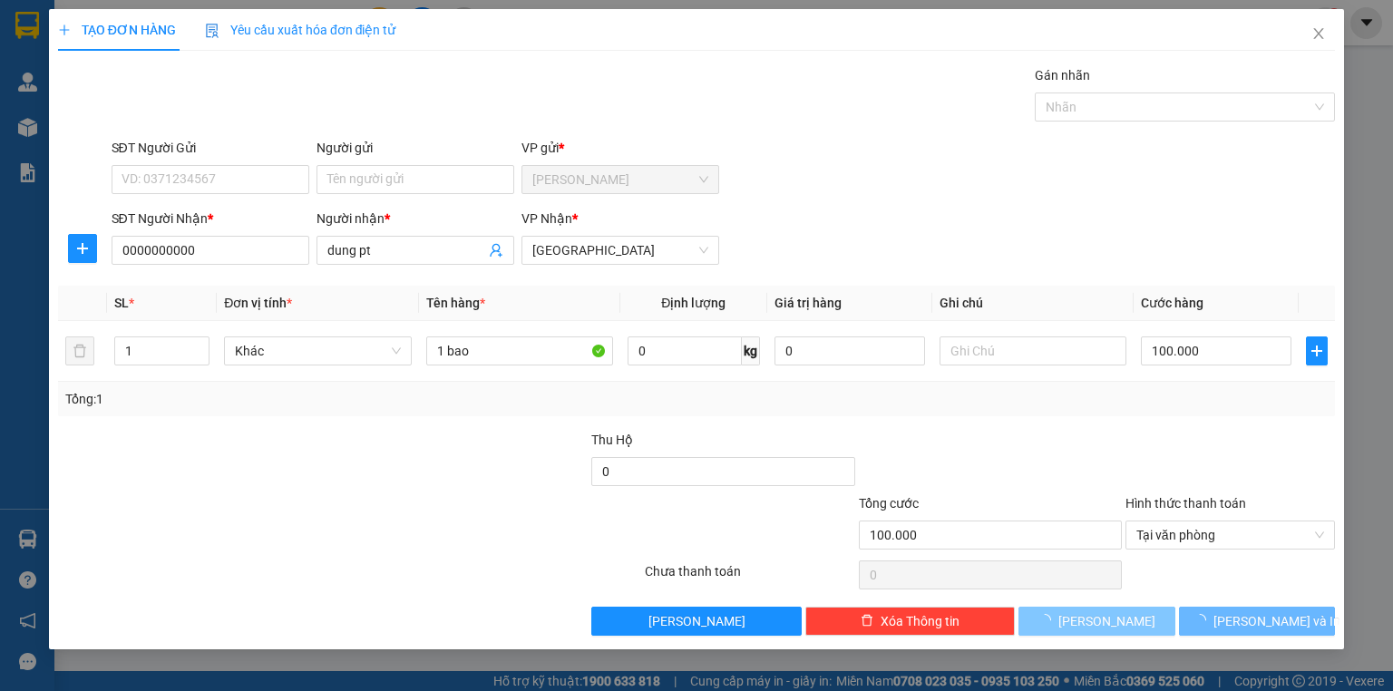
type input "0"
